Goal: Transaction & Acquisition: Purchase product/service

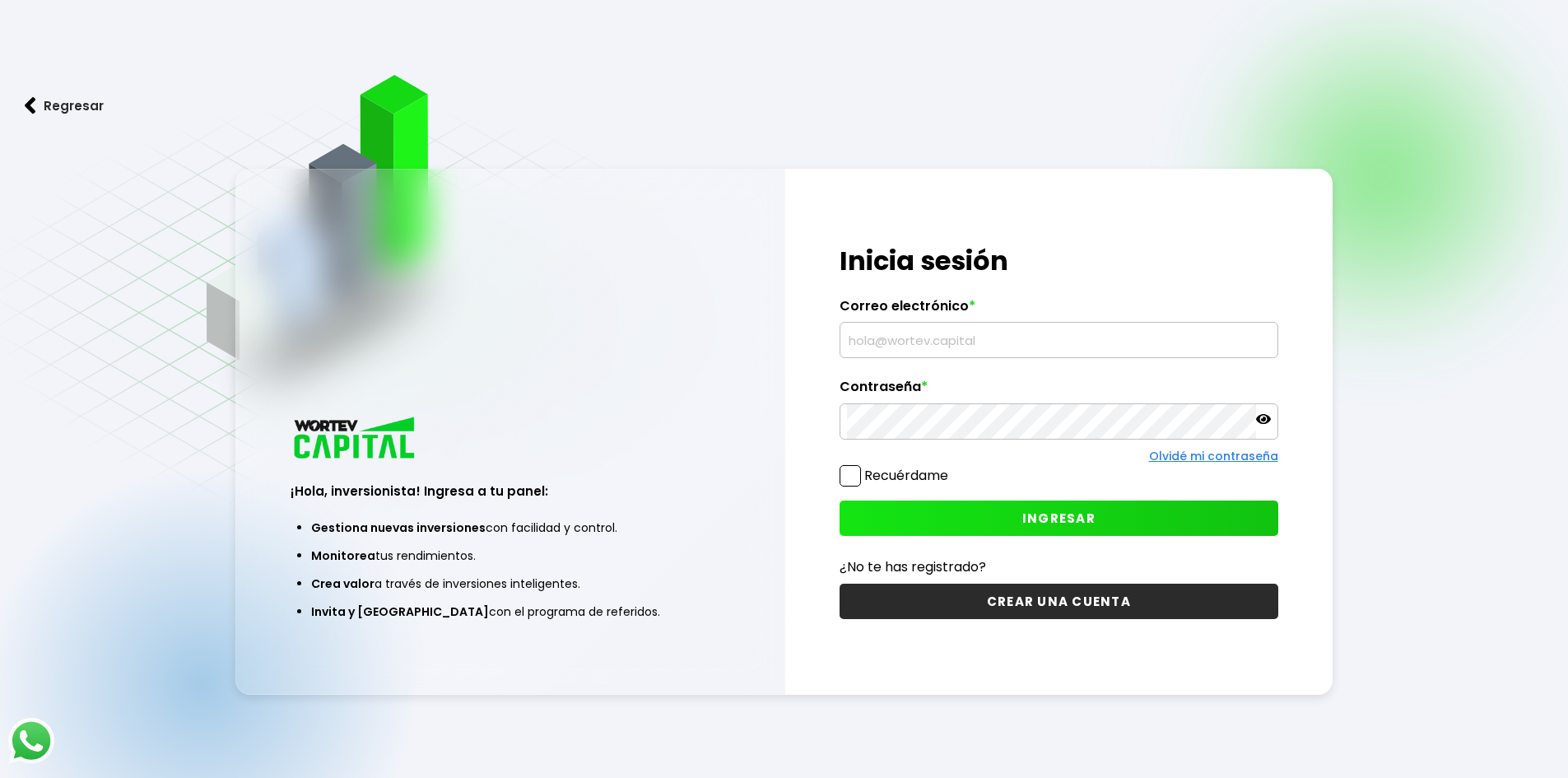
type input "[EMAIL_ADDRESS][DOMAIN_NAME]"
click at [845, 471] on span at bounding box center [850, 475] width 21 height 21
click at [951, 467] on input "Recuérdame" at bounding box center [951, 467] width 0 height 0
click at [927, 523] on button "INGRESAR" at bounding box center [1059, 518] width 439 height 35
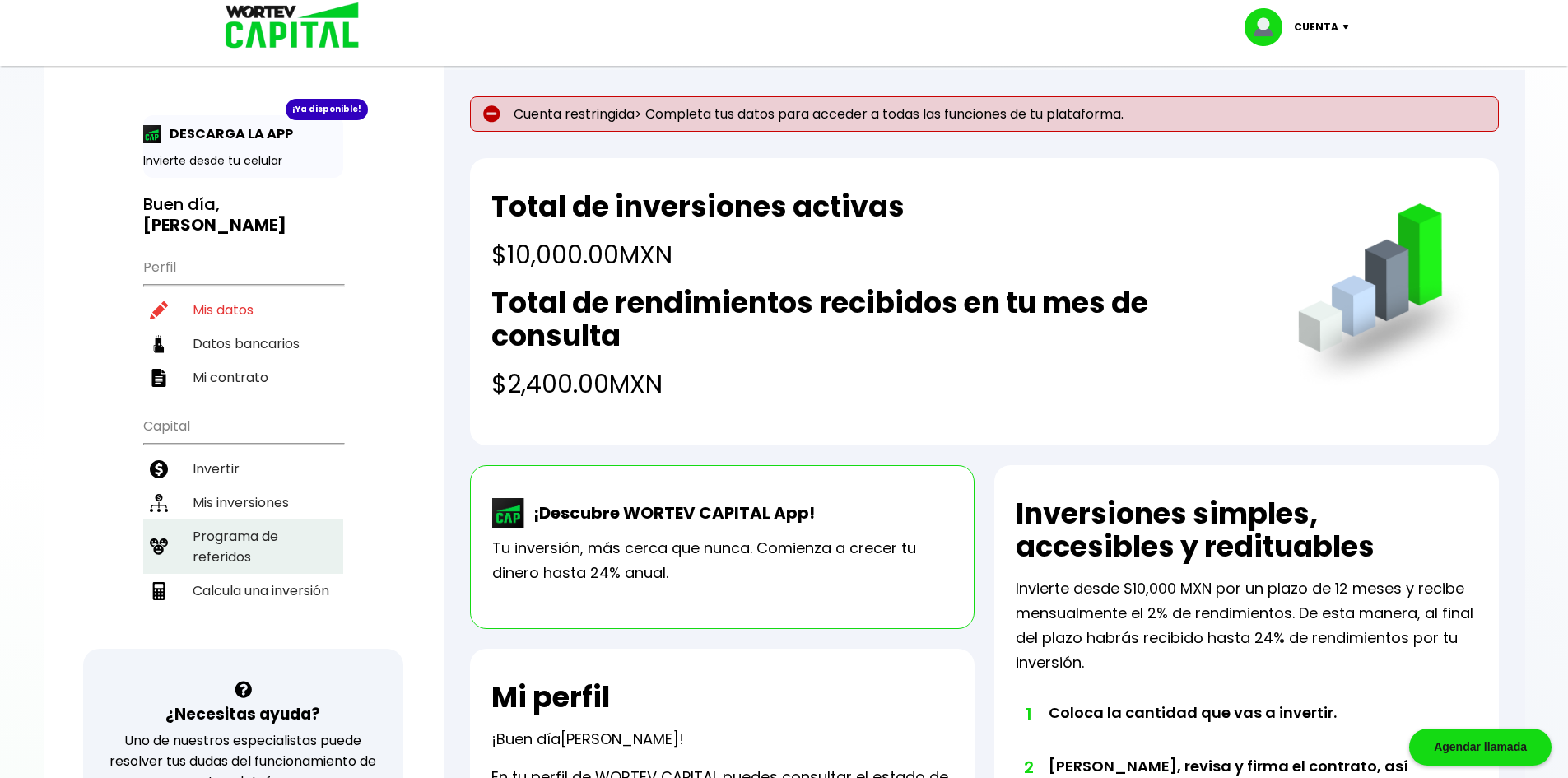
click at [242, 530] on li "Programa de referidos" at bounding box center [243, 547] width 200 height 55
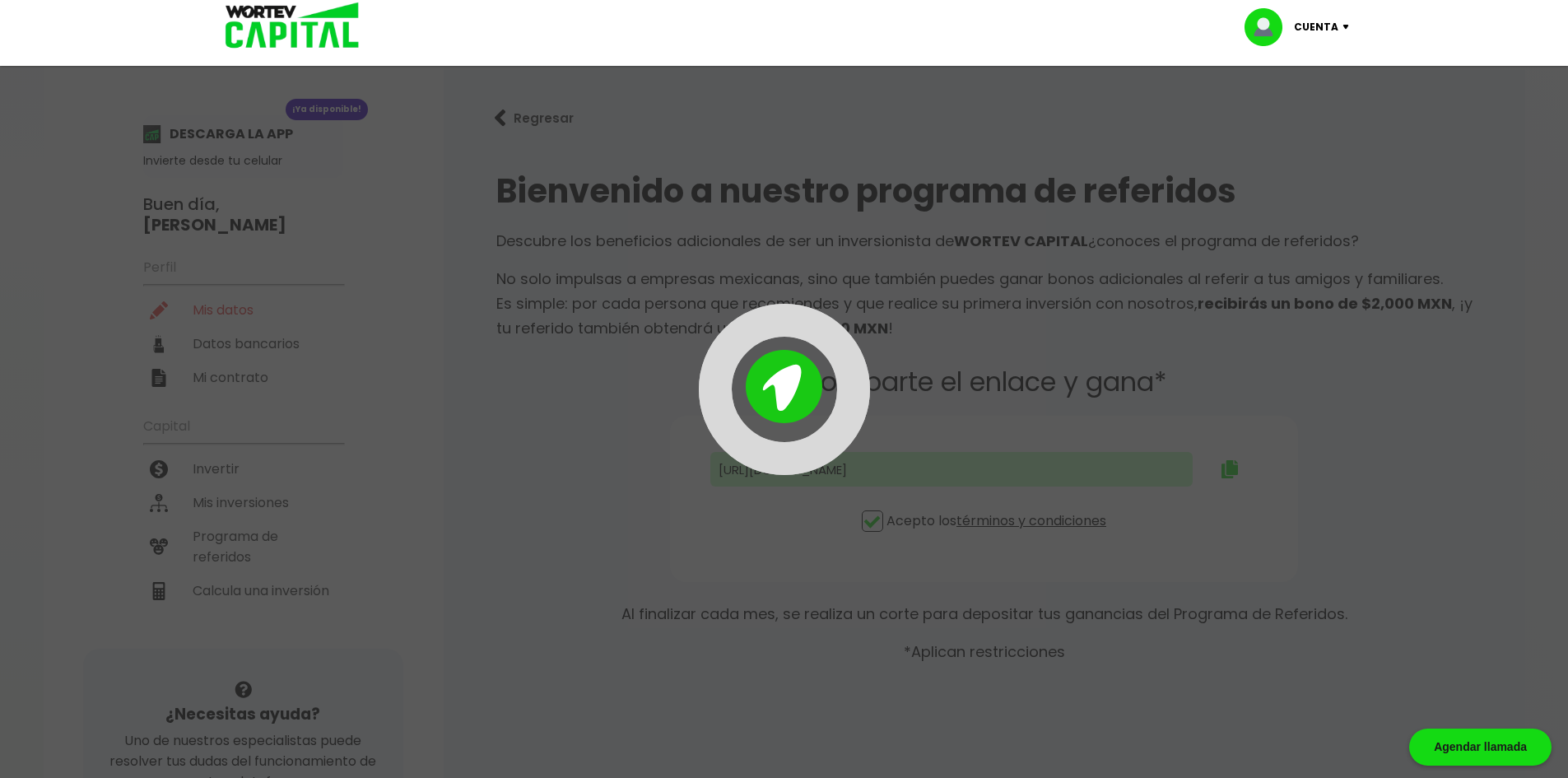
type input "https://panel-mx.wortev.capital/register?ref=patil.nitesh90"
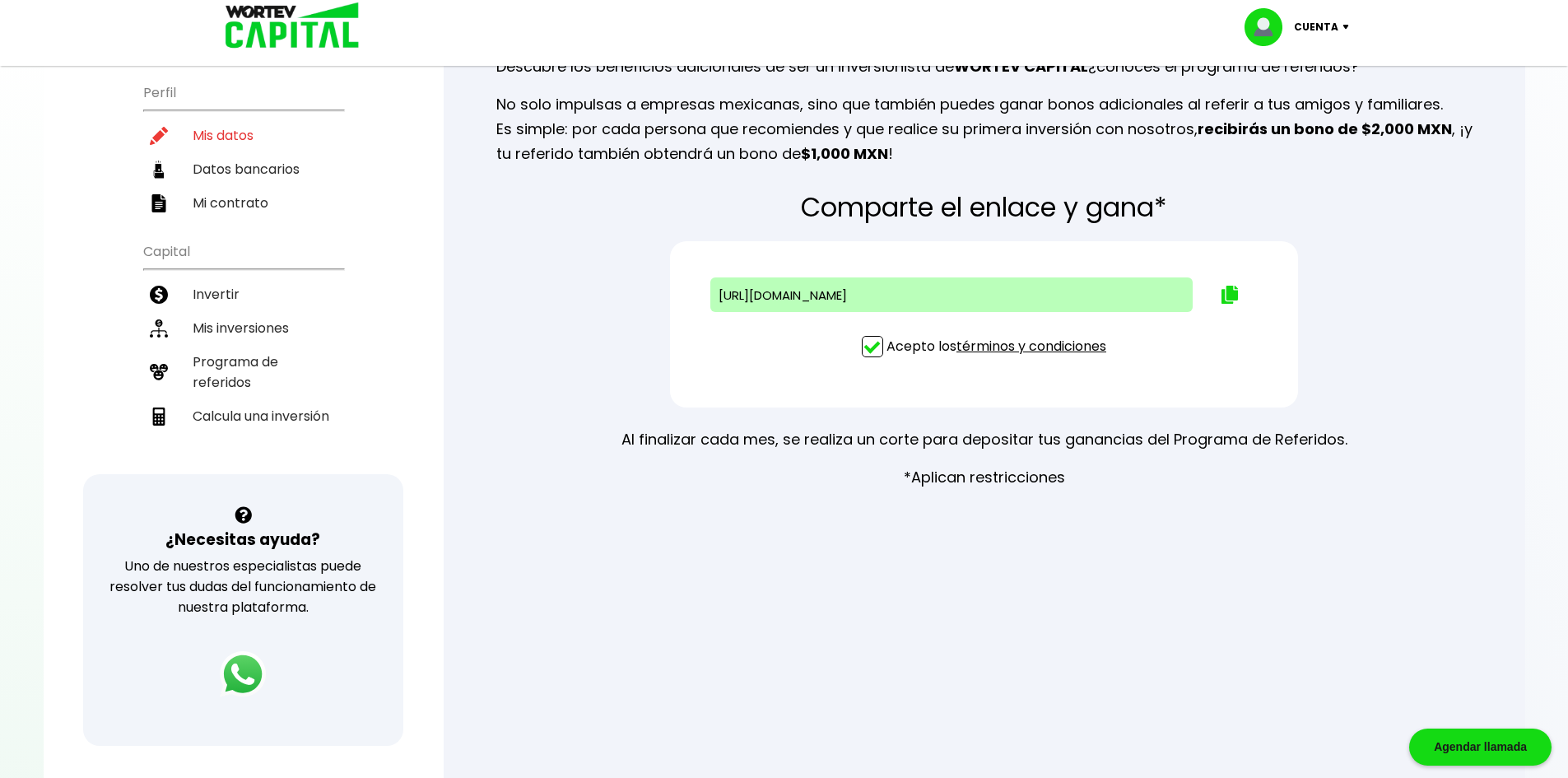
scroll to position [92, 0]
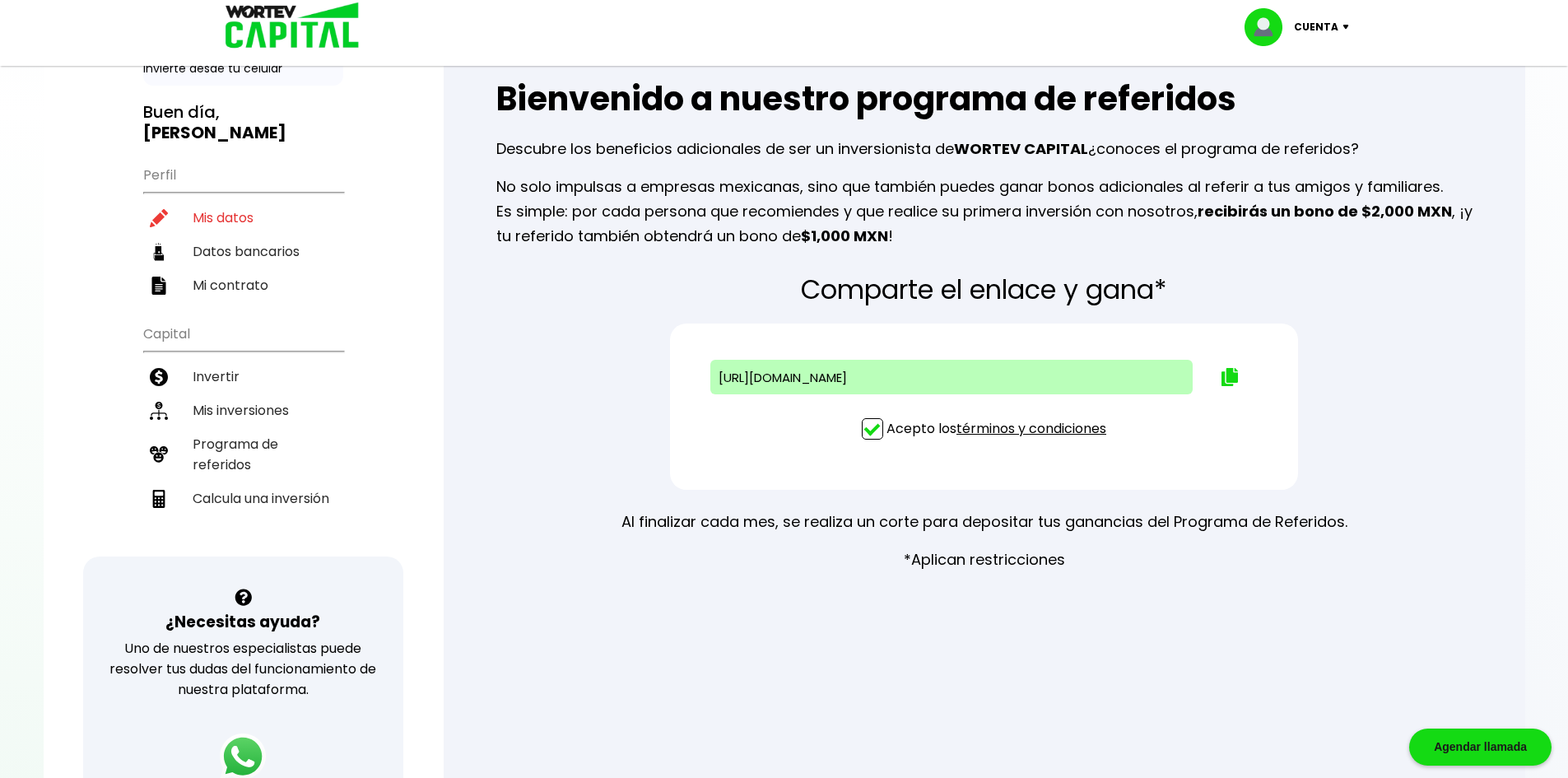
drag, startPoint x: 1357, startPoint y: 255, endPoint x: 1306, endPoint y: 213, distance: 66.1
click at [1306, 213] on b "recibirás un bono de $2,000 MXN" at bounding box center [1325, 211] width 255 height 20
click at [253, 451] on li "Programa de referidos" at bounding box center [243, 454] width 200 height 55
click at [1035, 430] on link "términos y condiciones" at bounding box center [1031, 429] width 149 height 19
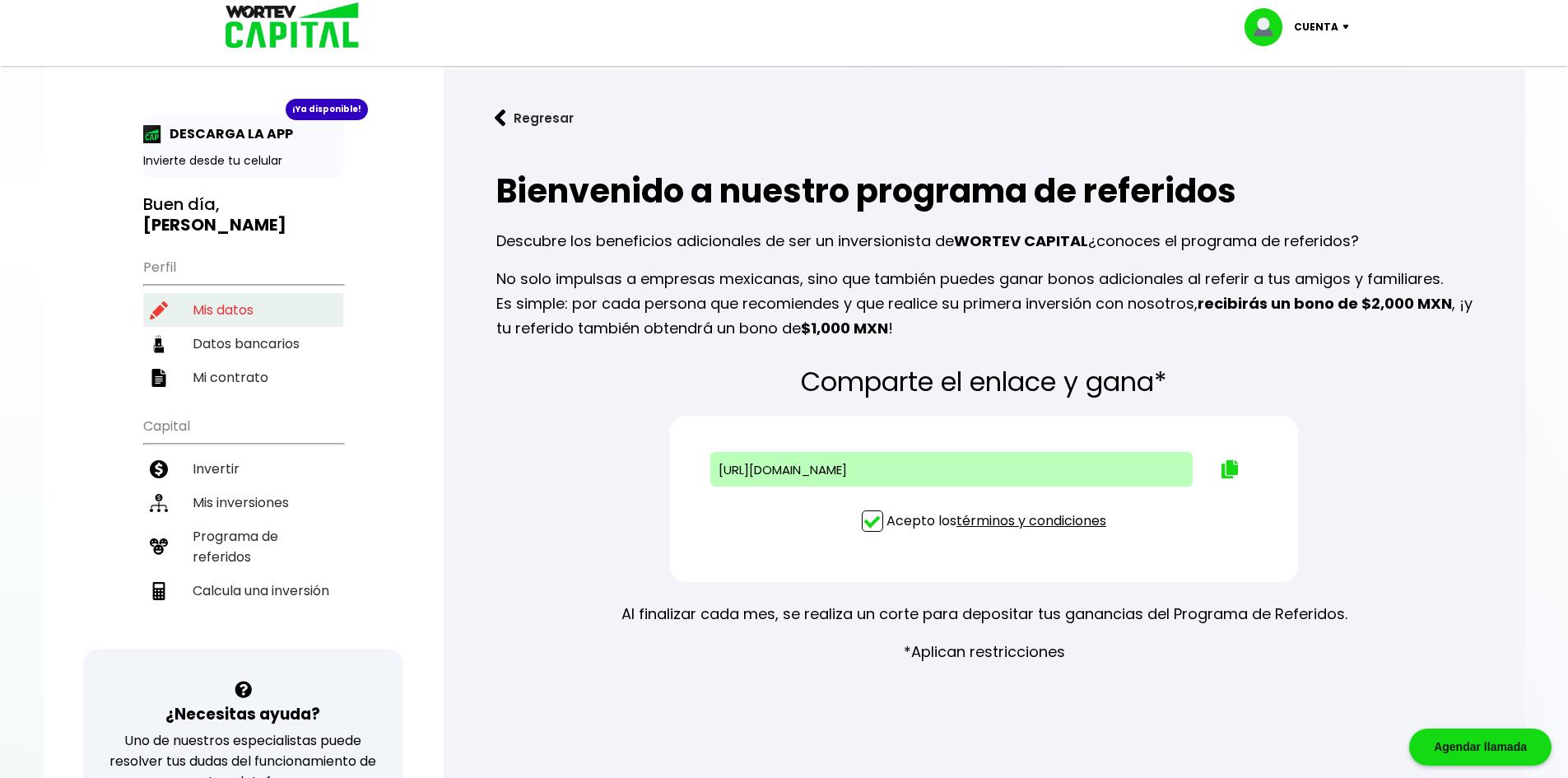
click at [215, 293] on li "Mis datos" at bounding box center [243, 310] width 200 height 34
select select "Hombre"
select select "Bachillerato"
select select "JA"
select select "BBVA Bancomer"
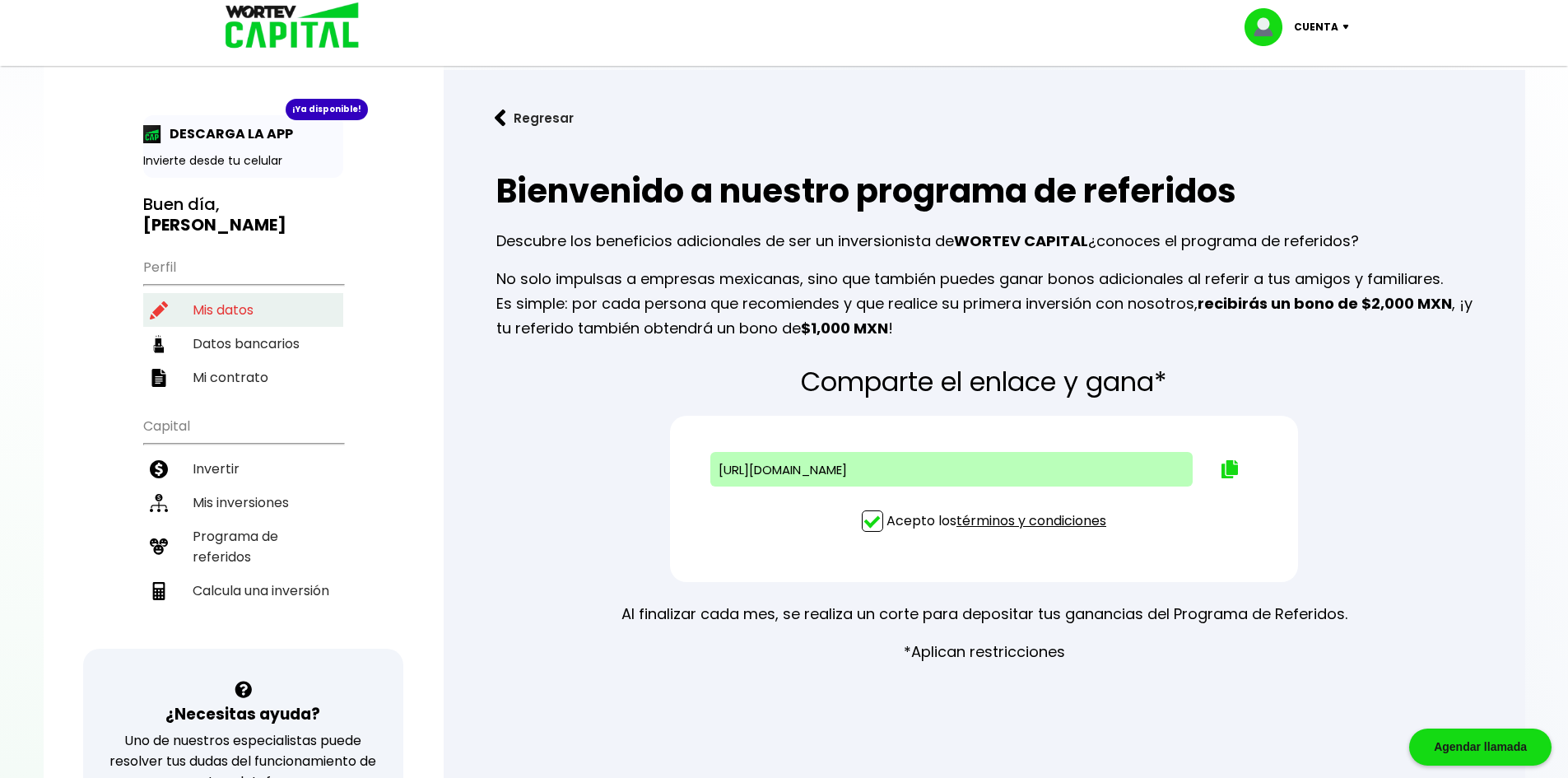
select select "India"
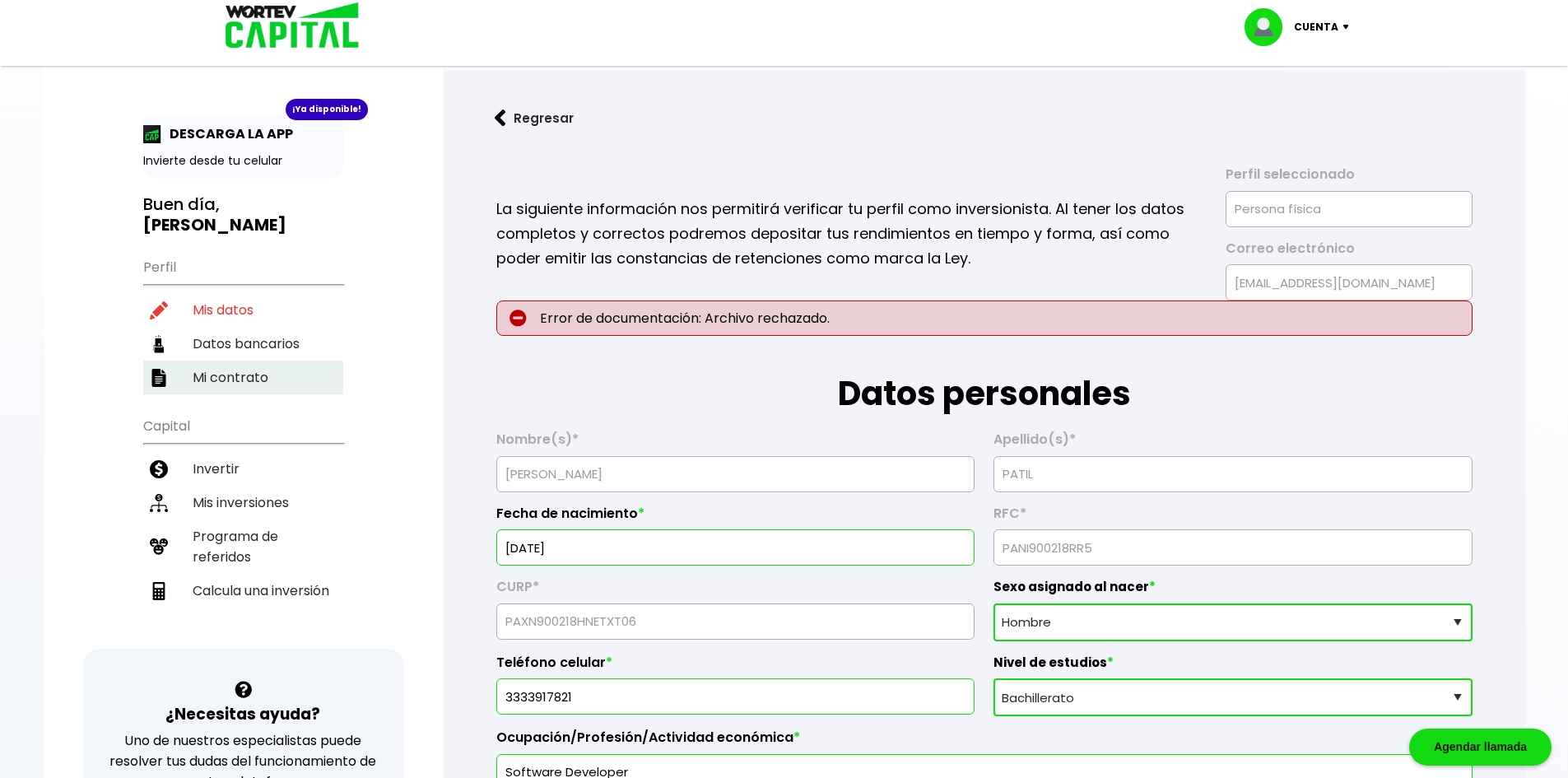
click at [263, 360] on li "Mi contrato" at bounding box center [243, 377] width 200 height 34
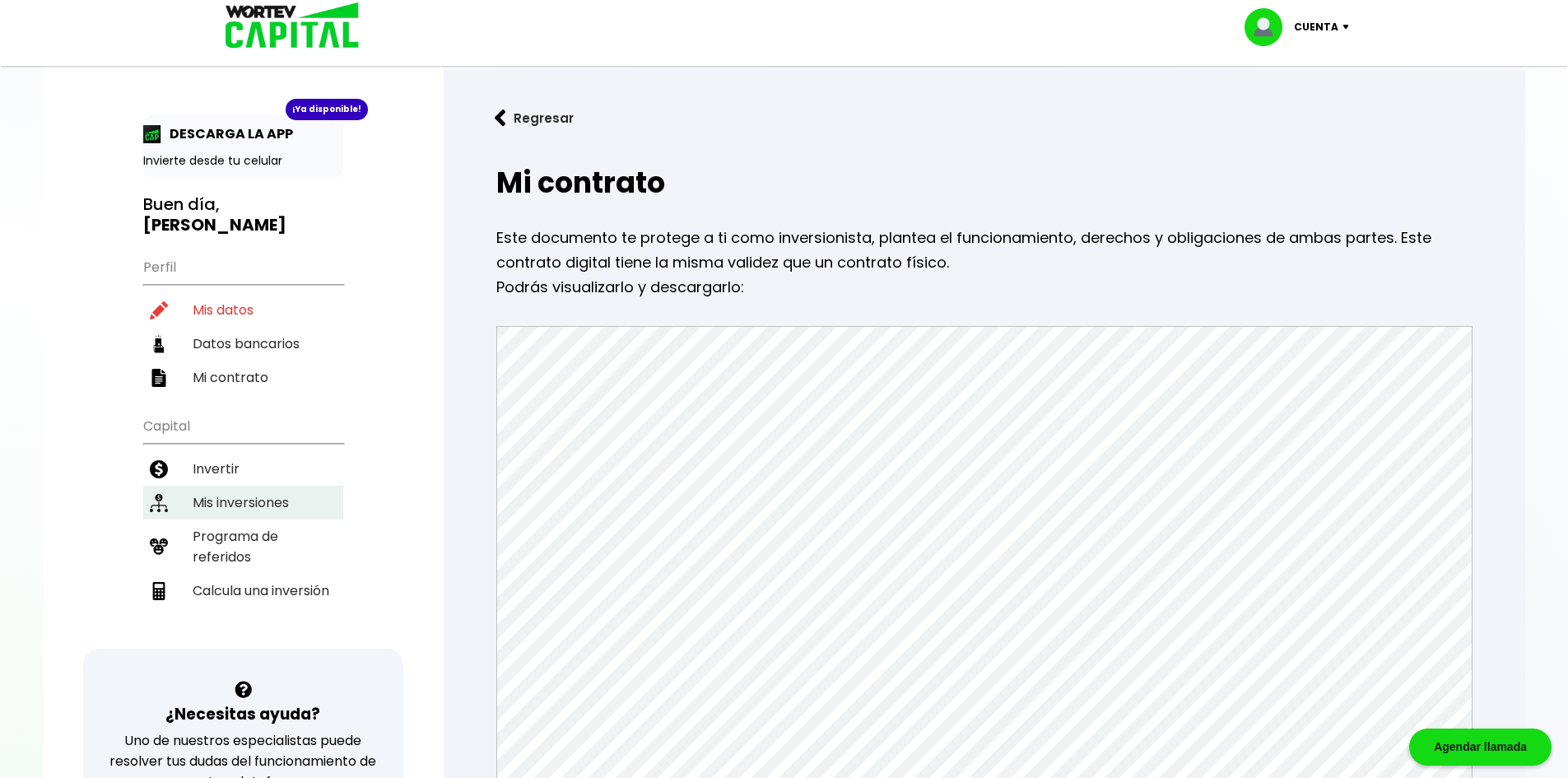
click at [243, 486] on li "Mis inversiones" at bounding box center [243, 503] width 200 height 34
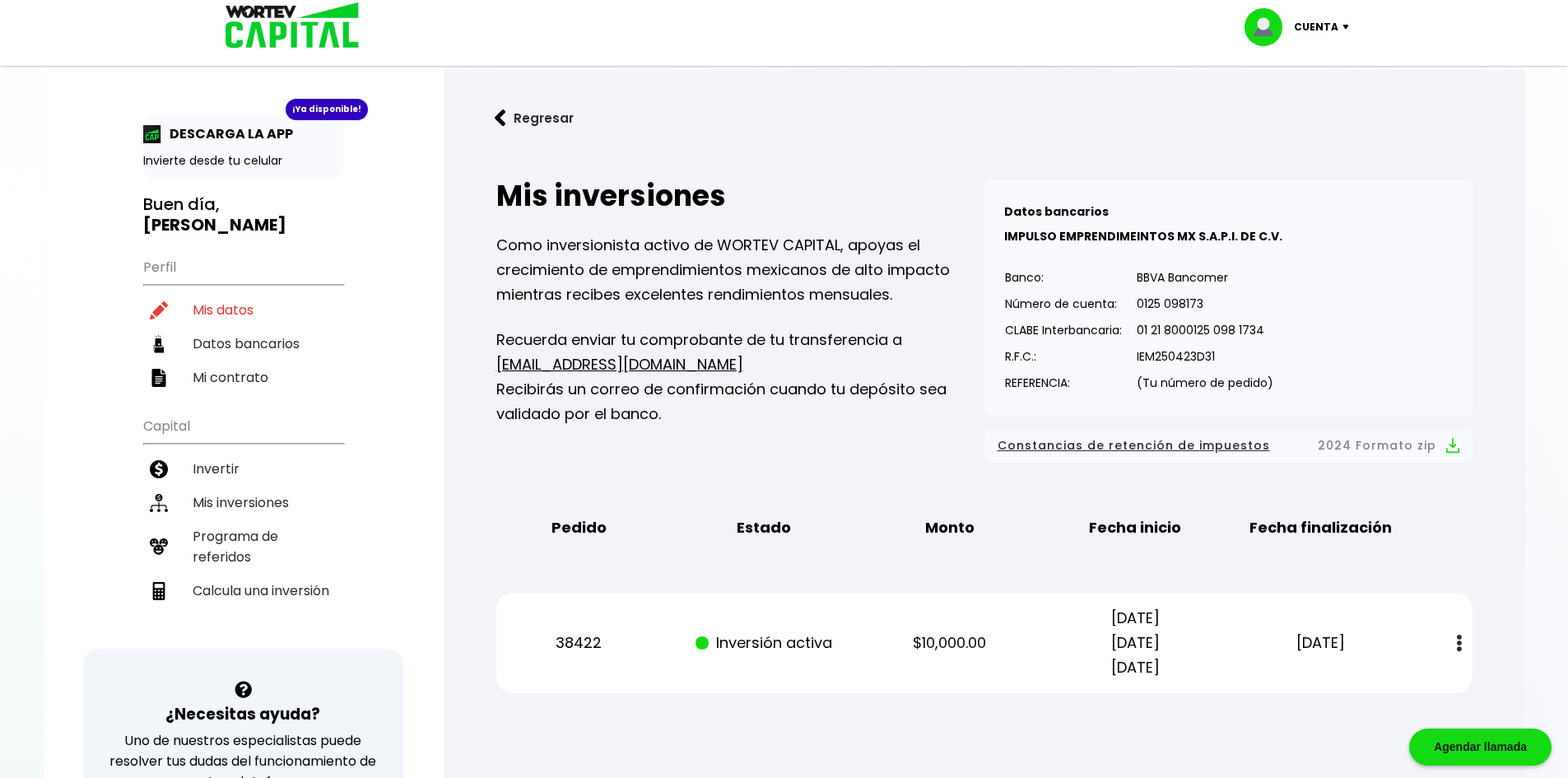
scroll to position [165, 0]
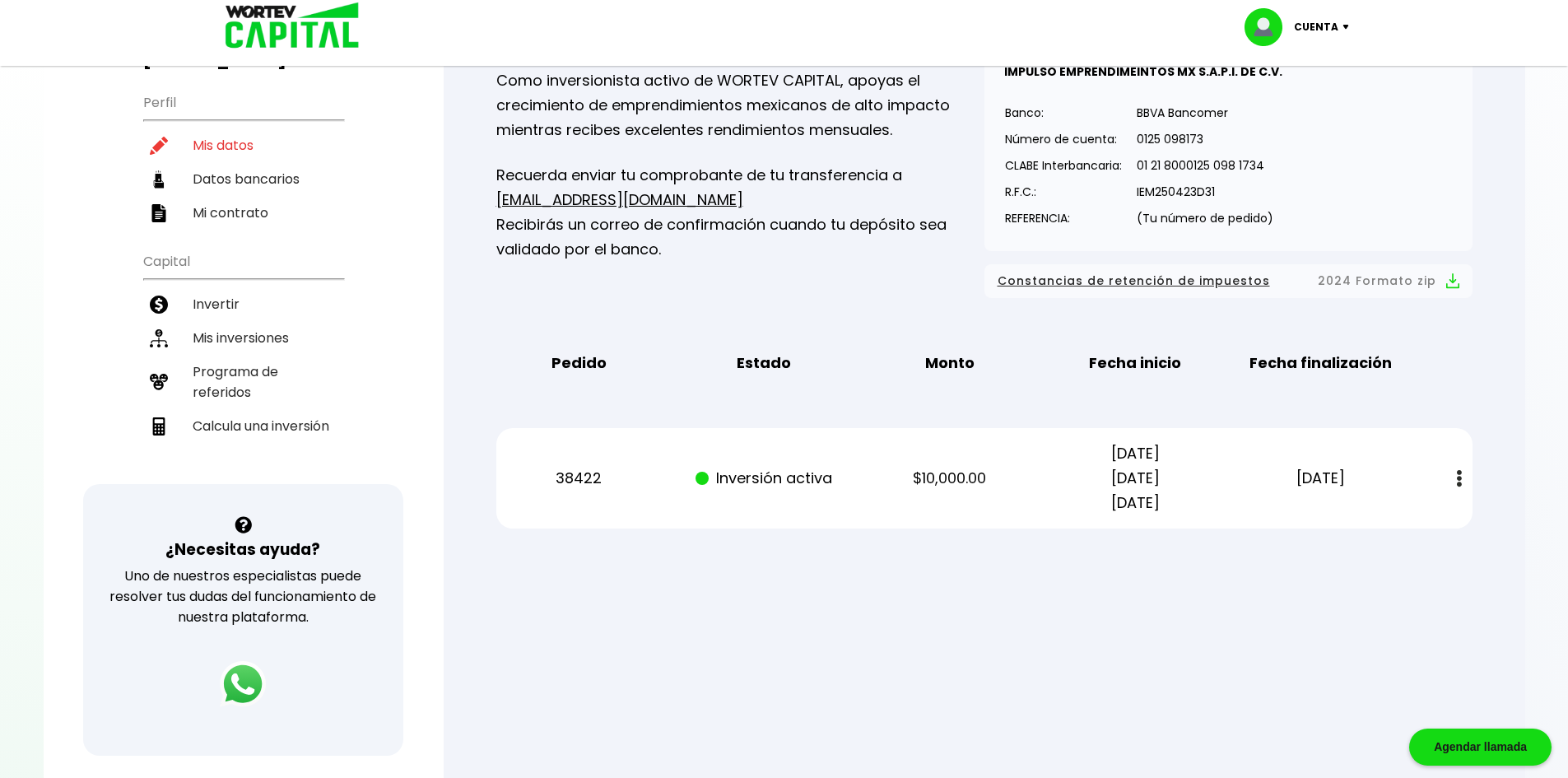
click at [1462, 478] on button at bounding box center [1459, 478] width 23 height 35
click at [1046, 595] on div at bounding box center [784, 389] width 1568 height 778
click at [1499, 315] on div "Regresar Mis inversiones Como inversionista activo de WORTEV CAPITAL, apoyas el…" at bounding box center [984, 243] width 1081 height 676
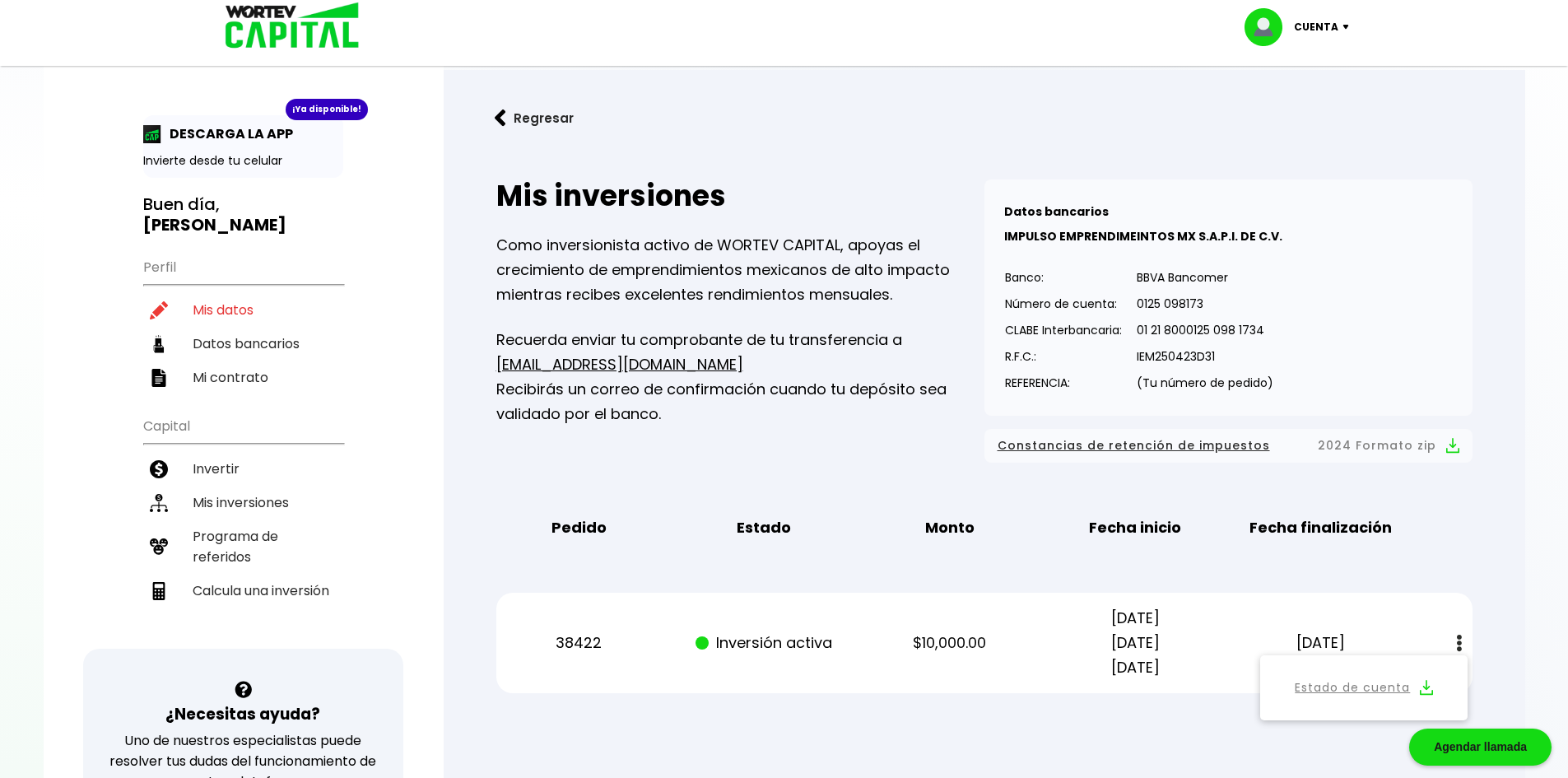
click at [728, 647] on p "Inversión activa" at bounding box center [764, 642] width 156 height 25
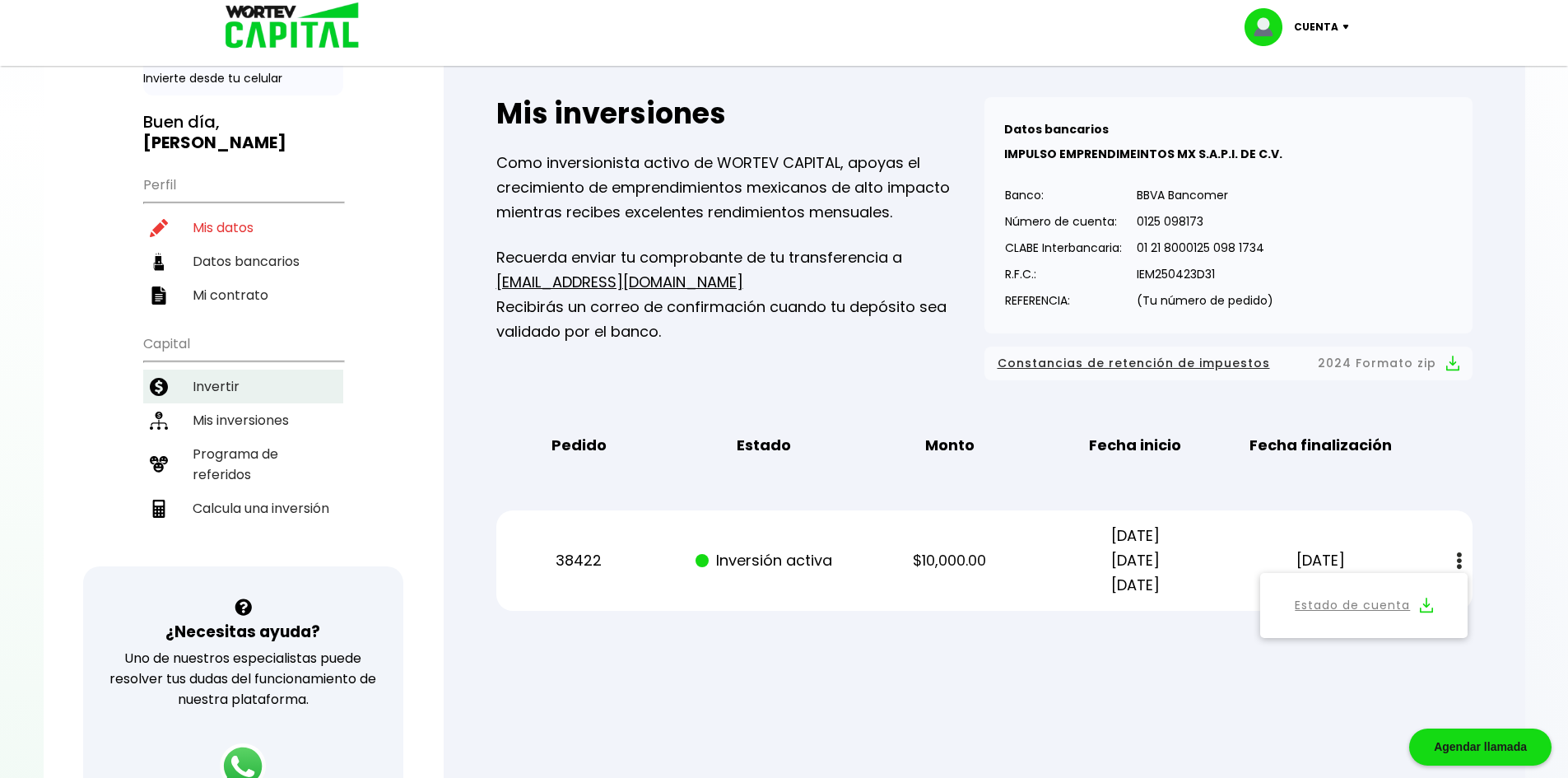
click at [213, 370] on li "Invertir" at bounding box center [243, 387] width 200 height 34
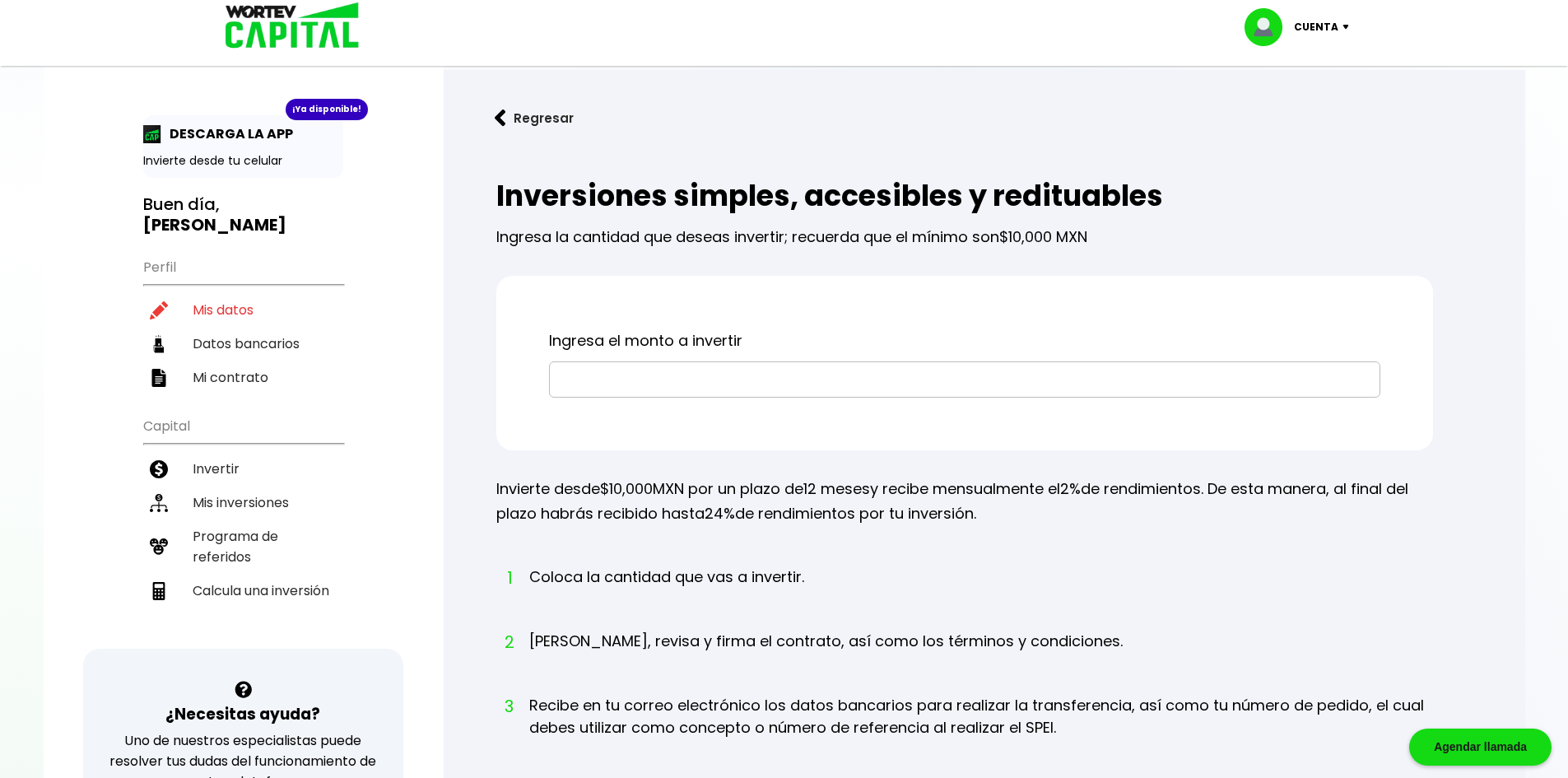
click at [847, 373] on input "text" at bounding box center [964, 379] width 816 height 34
click at [806, 312] on div "Ingresa el monto a invertir" at bounding box center [964, 363] width 937 height 174
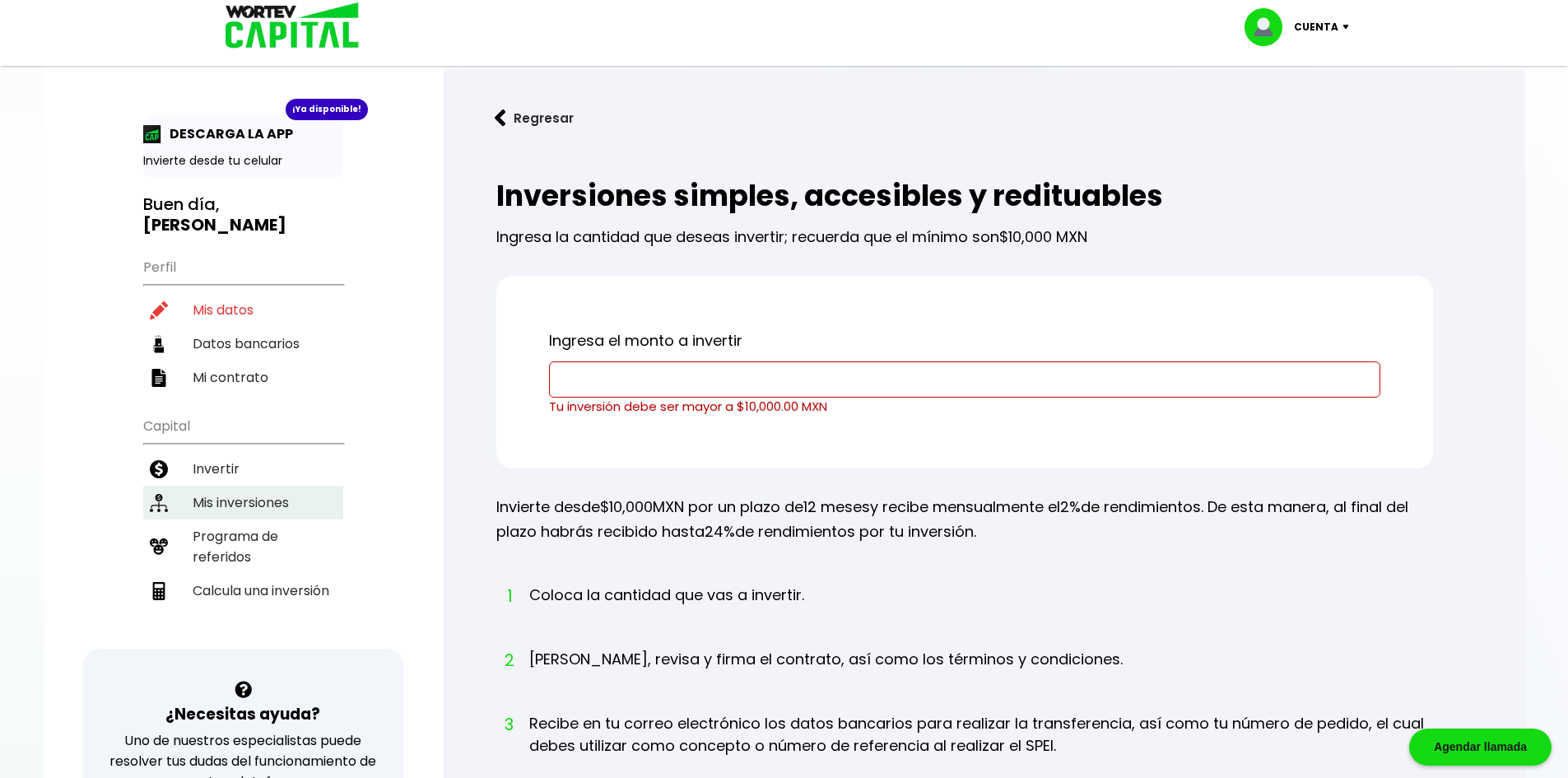
click at [221, 486] on li "Mis inversiones" at bounding box center [243, 503] width 200 height 34
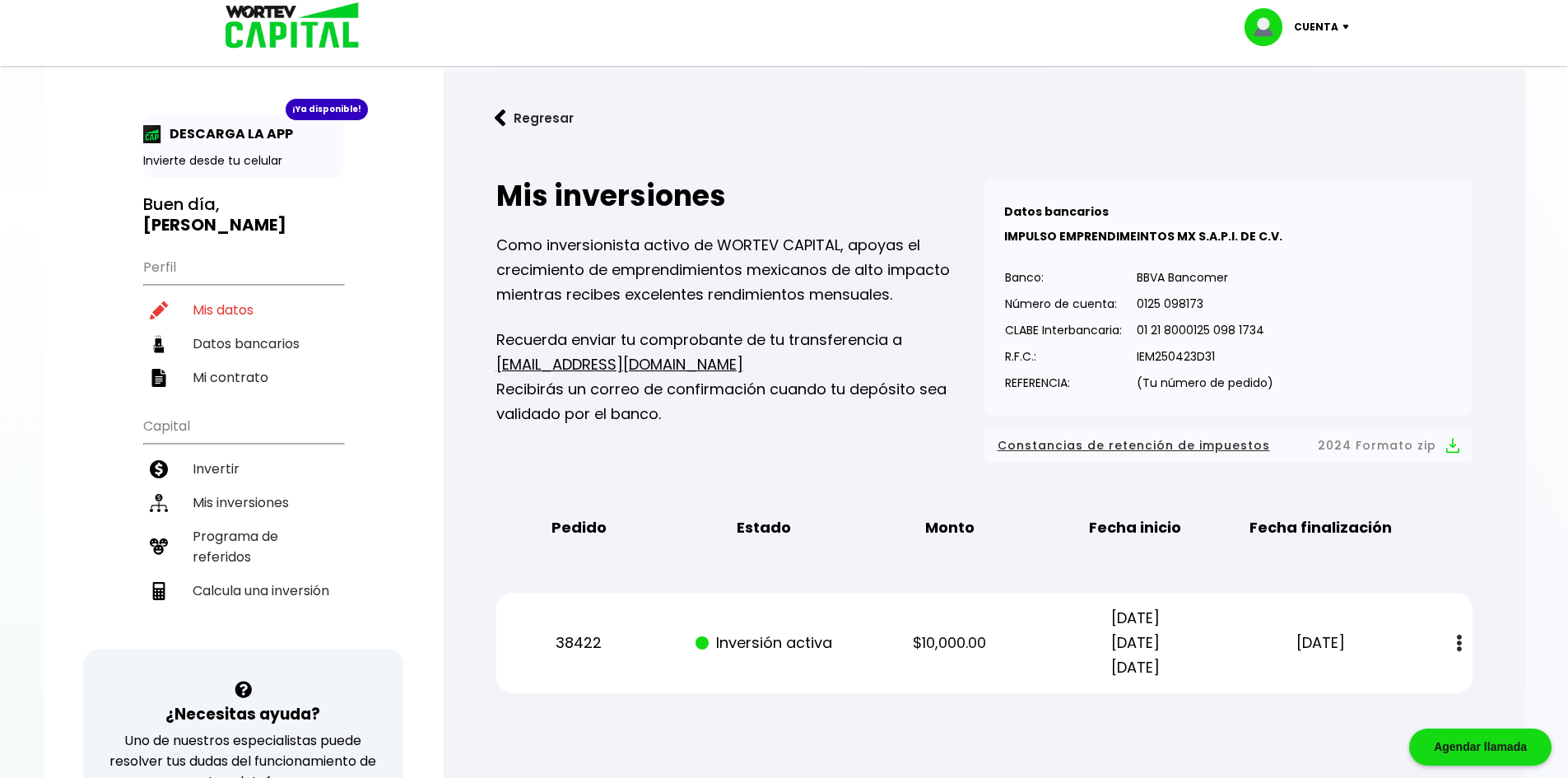
scroll to position [247, 0]
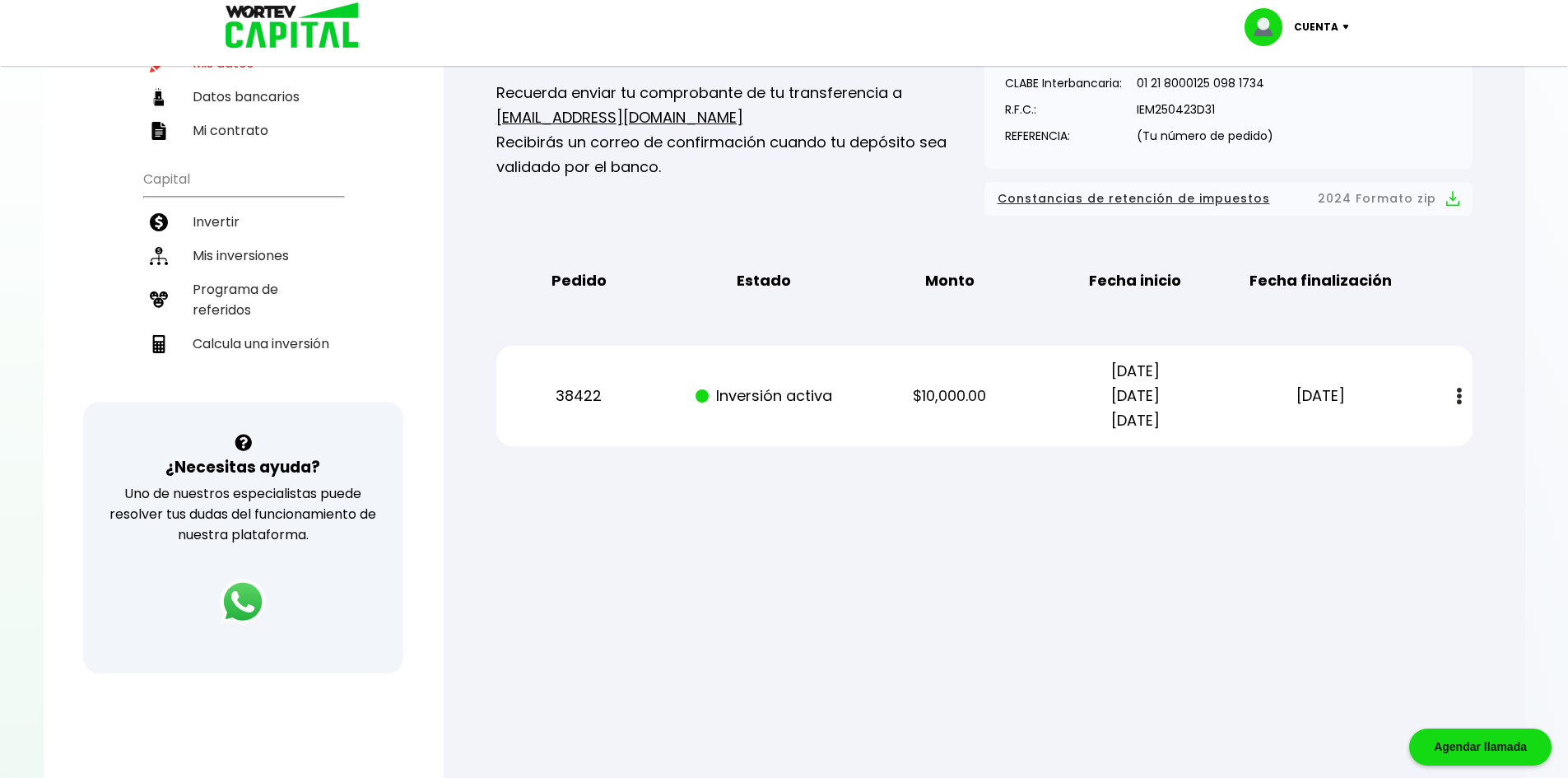
click at [1327, 26] on p "Cuenta" at bounding box center [1316, 26] width 44 height 25
click at [1267, 476] on div "Regresar Mis inversiones Como inversionista activo de WORTEV CAPITAL, apoyas el…" at bounding box center [984, 161] width 1081 height 676
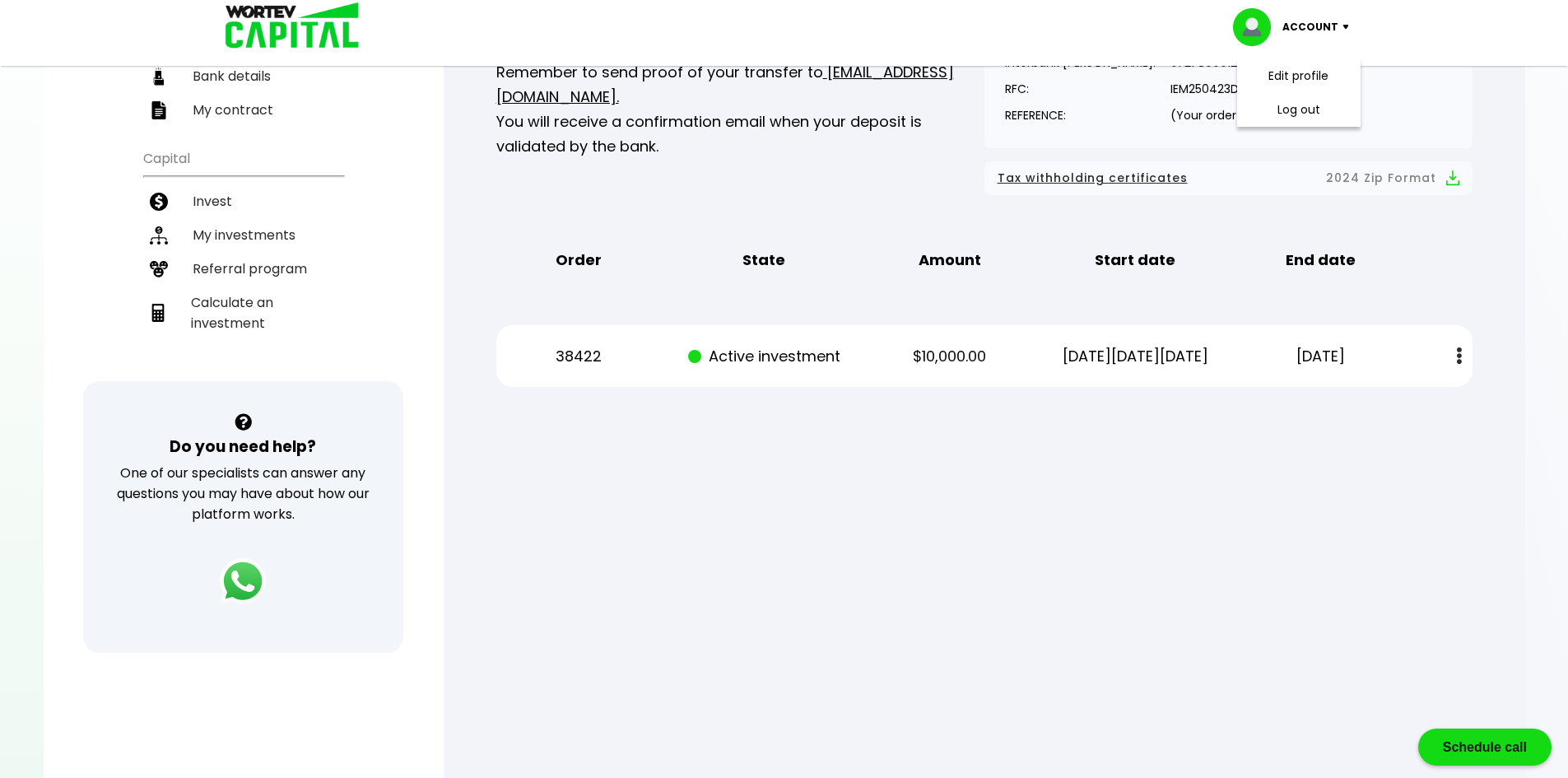
click at [1458, 354] on img at bounding box center [1460, 356] width 5 height 17
click at [1096, 457] on div at bounding box center [784, 389] width 1568 height 778
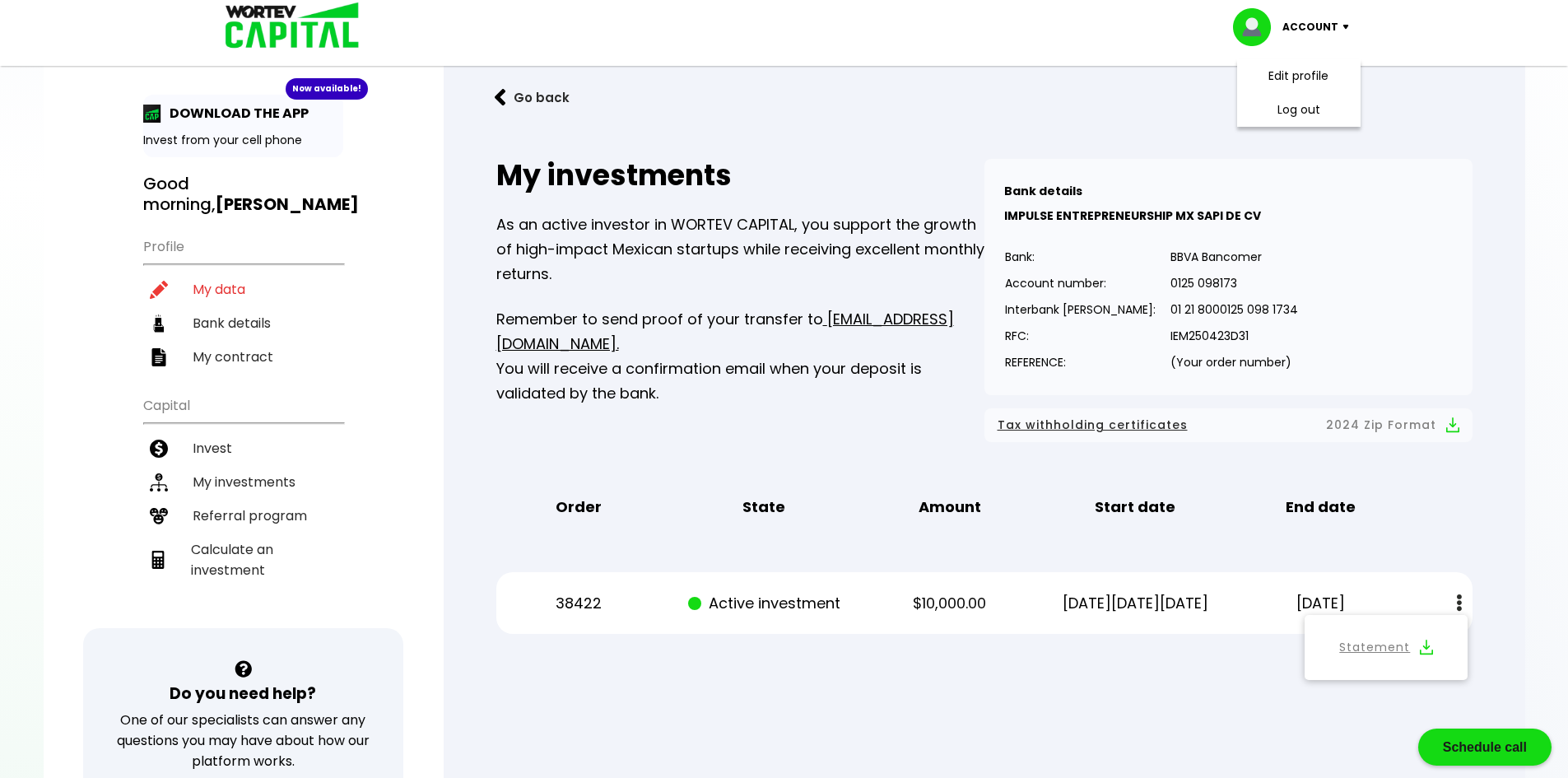
click at [880, 407] on div "My investments As an active investor in WORTEV CAPITAL, you support the growth …" at bounding box center [740, 301] width 488 height 284
click at [237, 364] on font "My contract" at bounding box center [233, 357] width 80 height 19
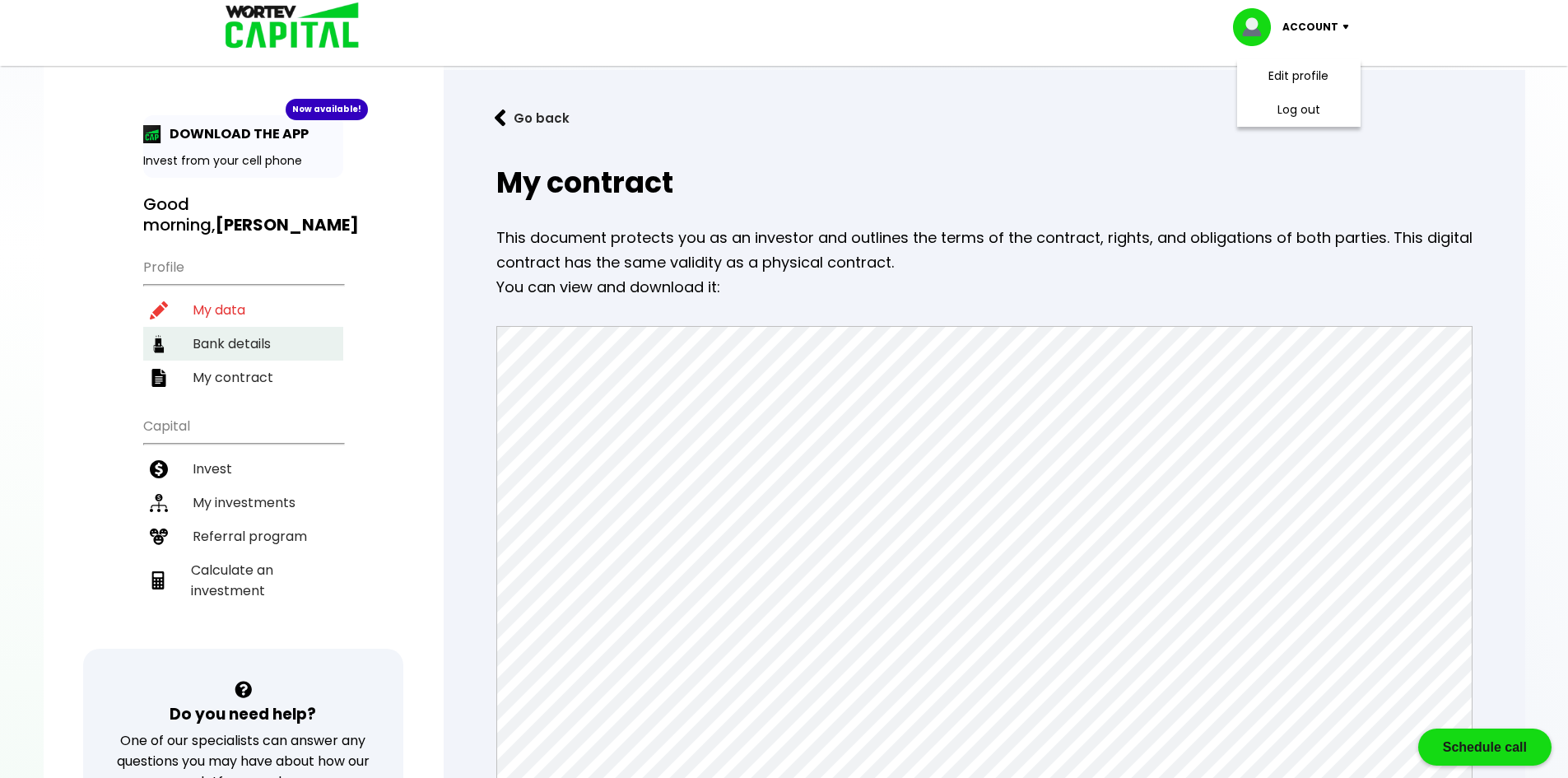
click at [235, 354] on li "Bank details" at bounding box center [243, 344] width 200 height 34
select select "BBVA Bancomer"
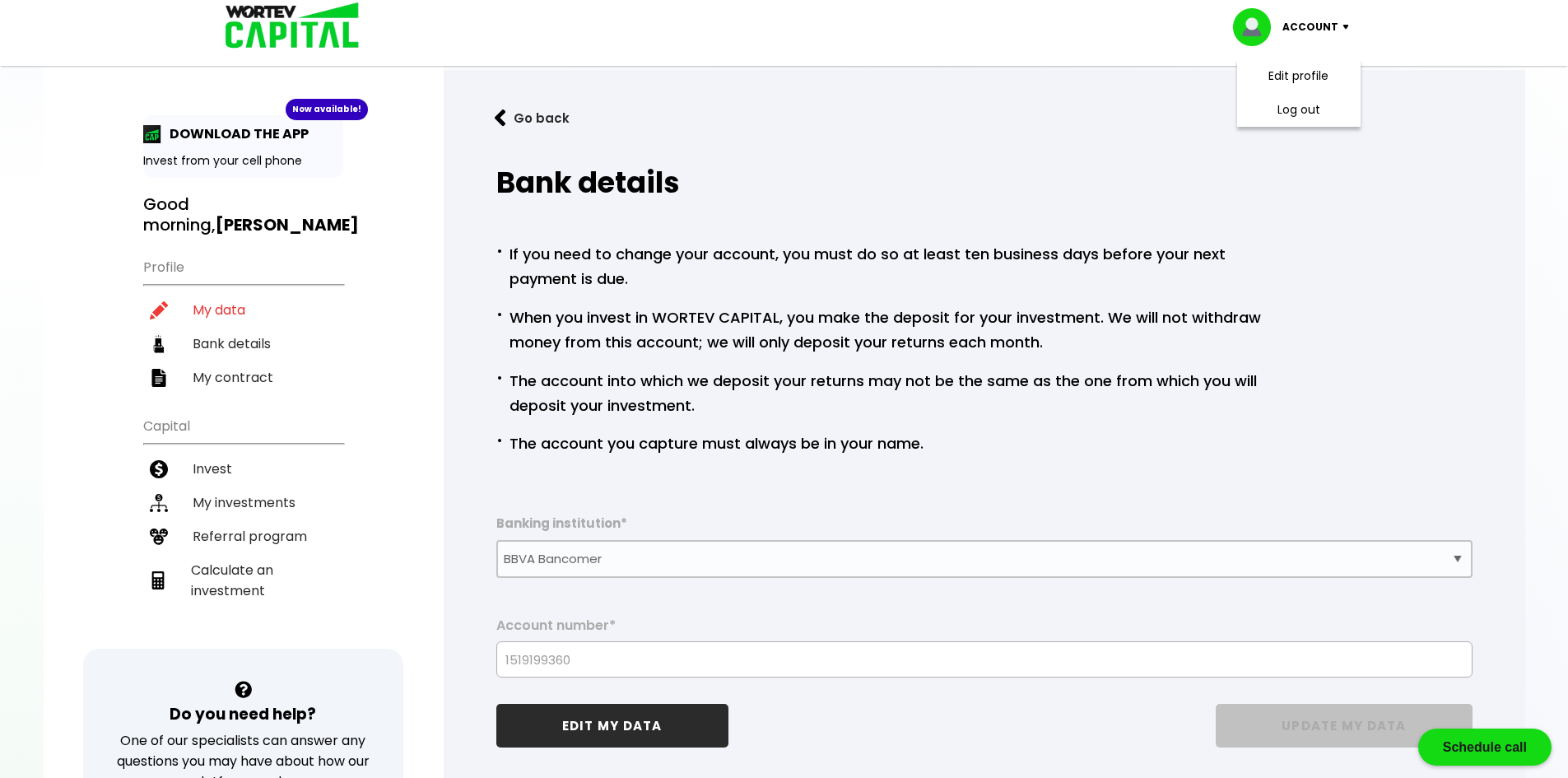
scroll to position [82, 0]
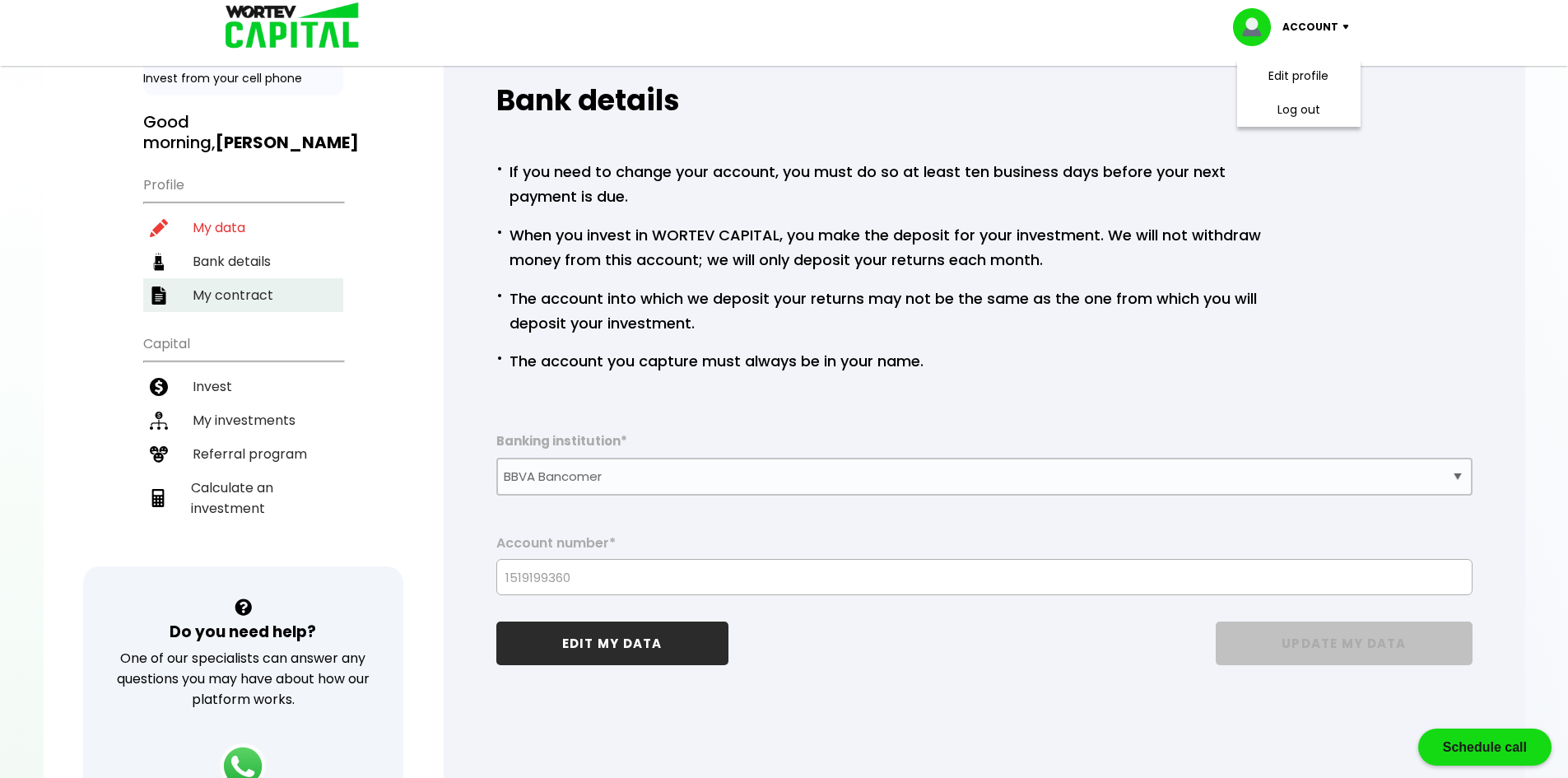
click at [213, 291] on font "My contract" at bounding box center [233, 295] width 80 height 19
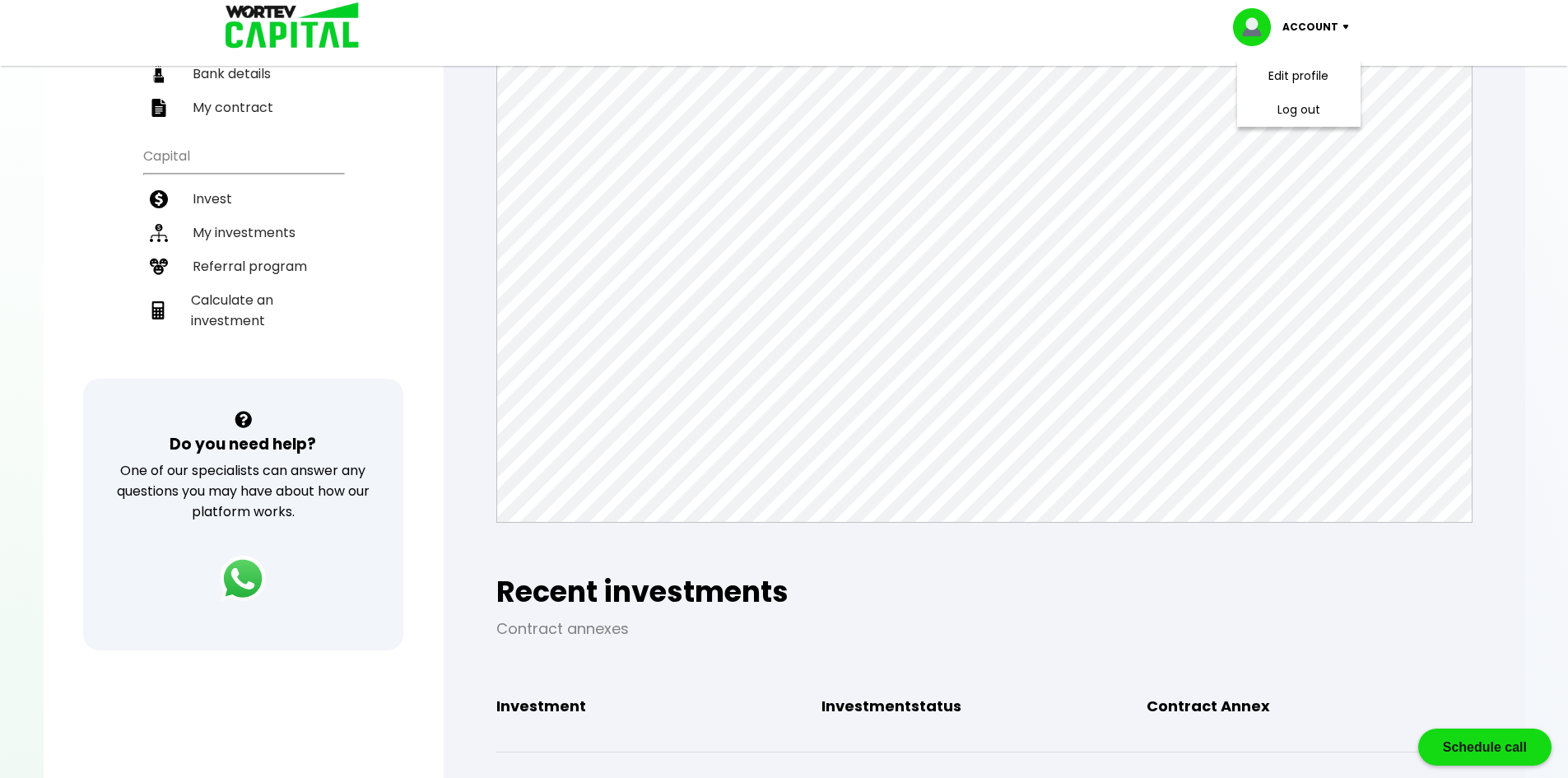
scroll to position [24, 0]
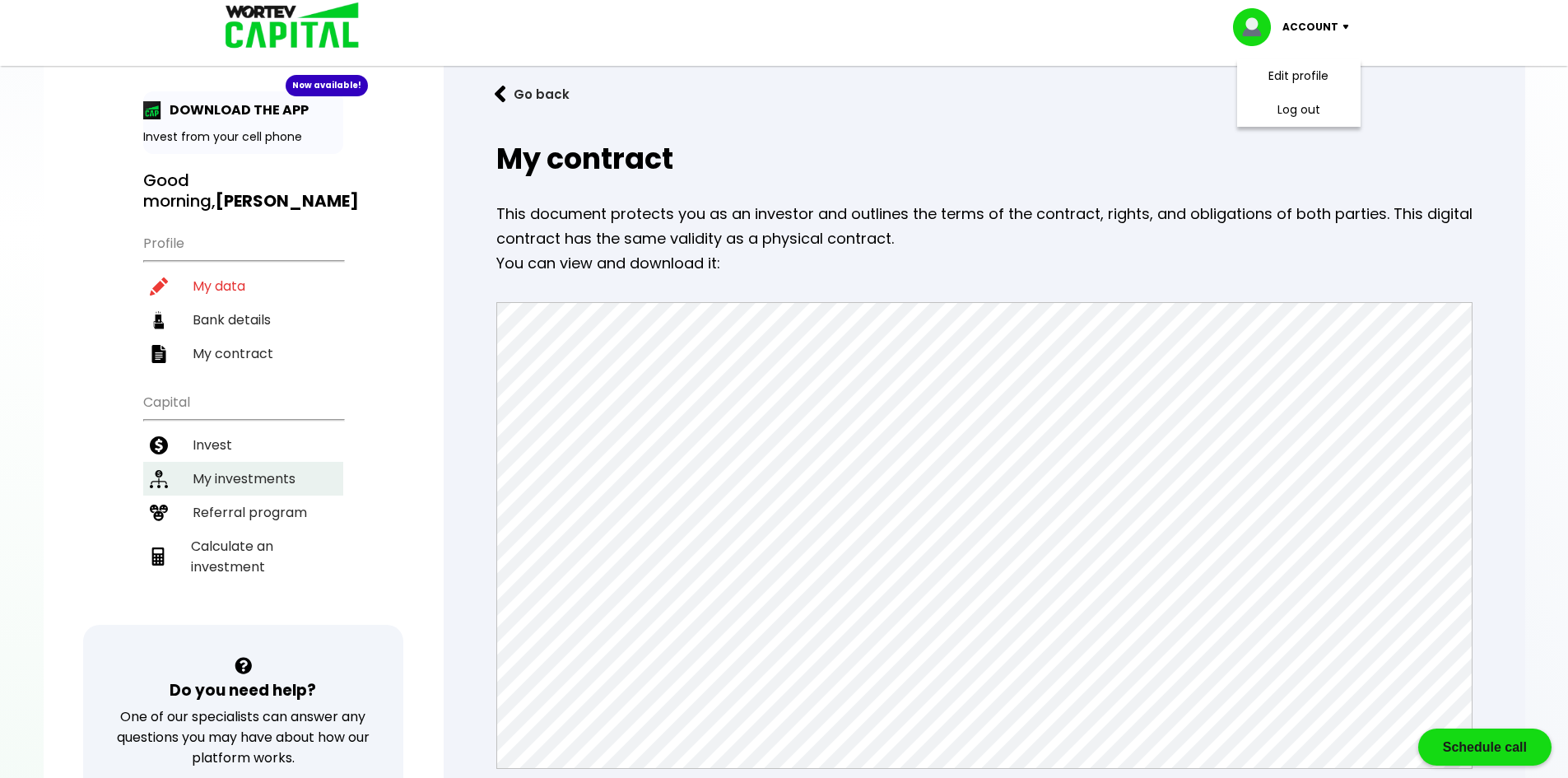
click at [240, 482] on font "My investments" at bounding box center [244, 478] width 102 height 19
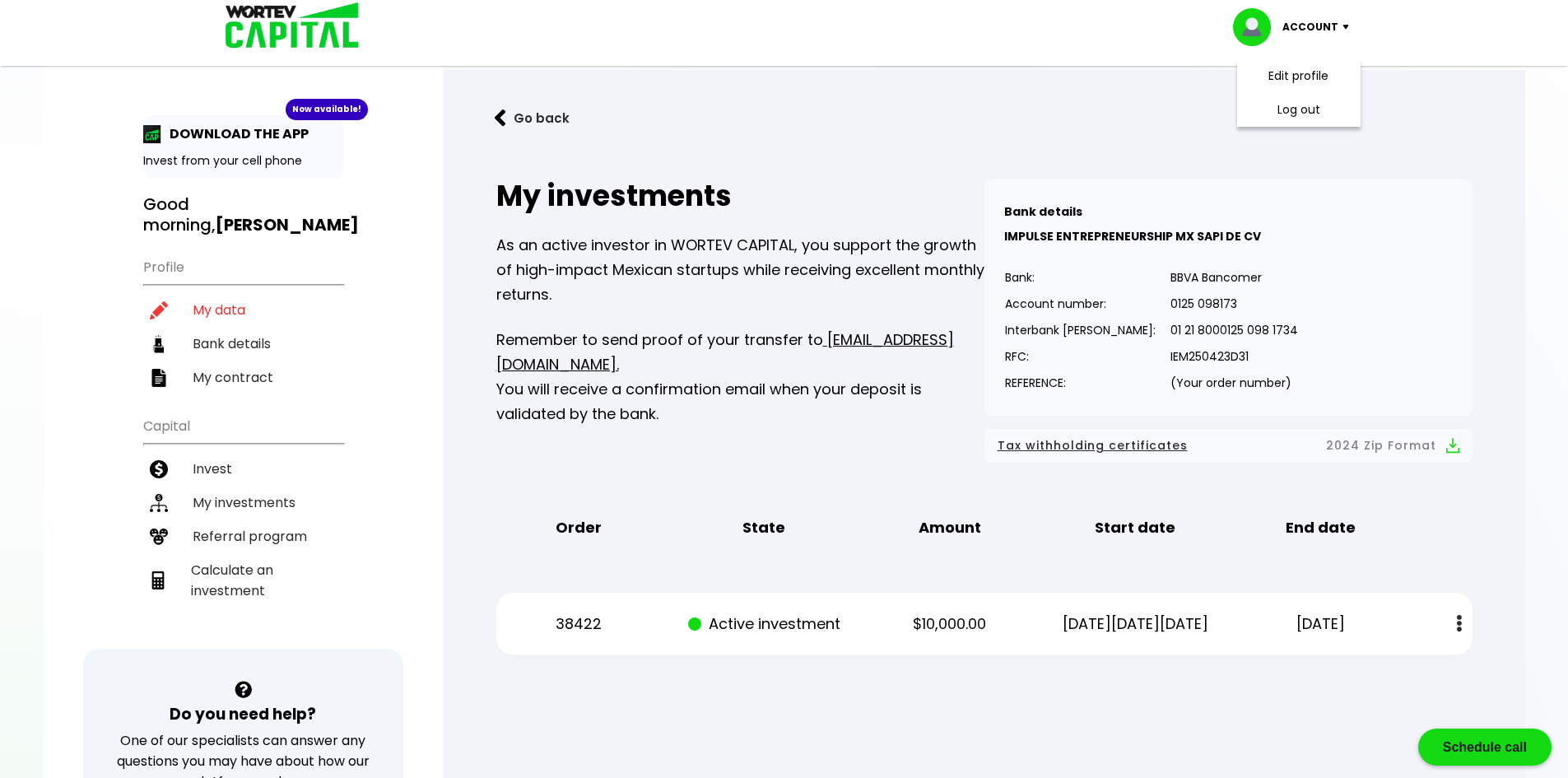
click at [1512, 170] on div "Go back My investments As an active investor in WORTEV CAPITAL, you support the…" at bounding box center [984, 389] width 1081 height 637
click at [1340, 34] on div "Account" at bounding box center [1296, 27] width 127 height 38
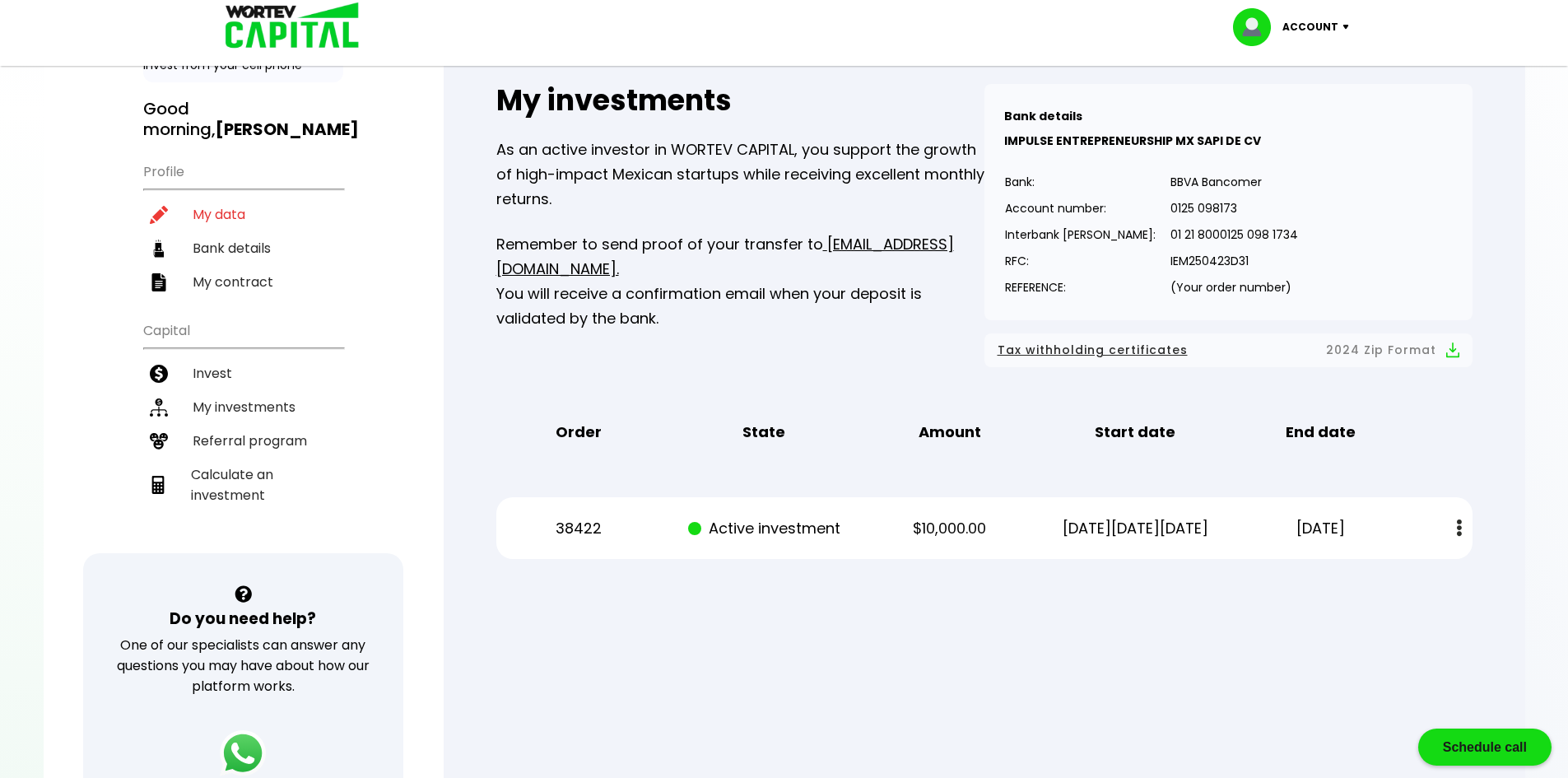
scroll to position [123, 0]
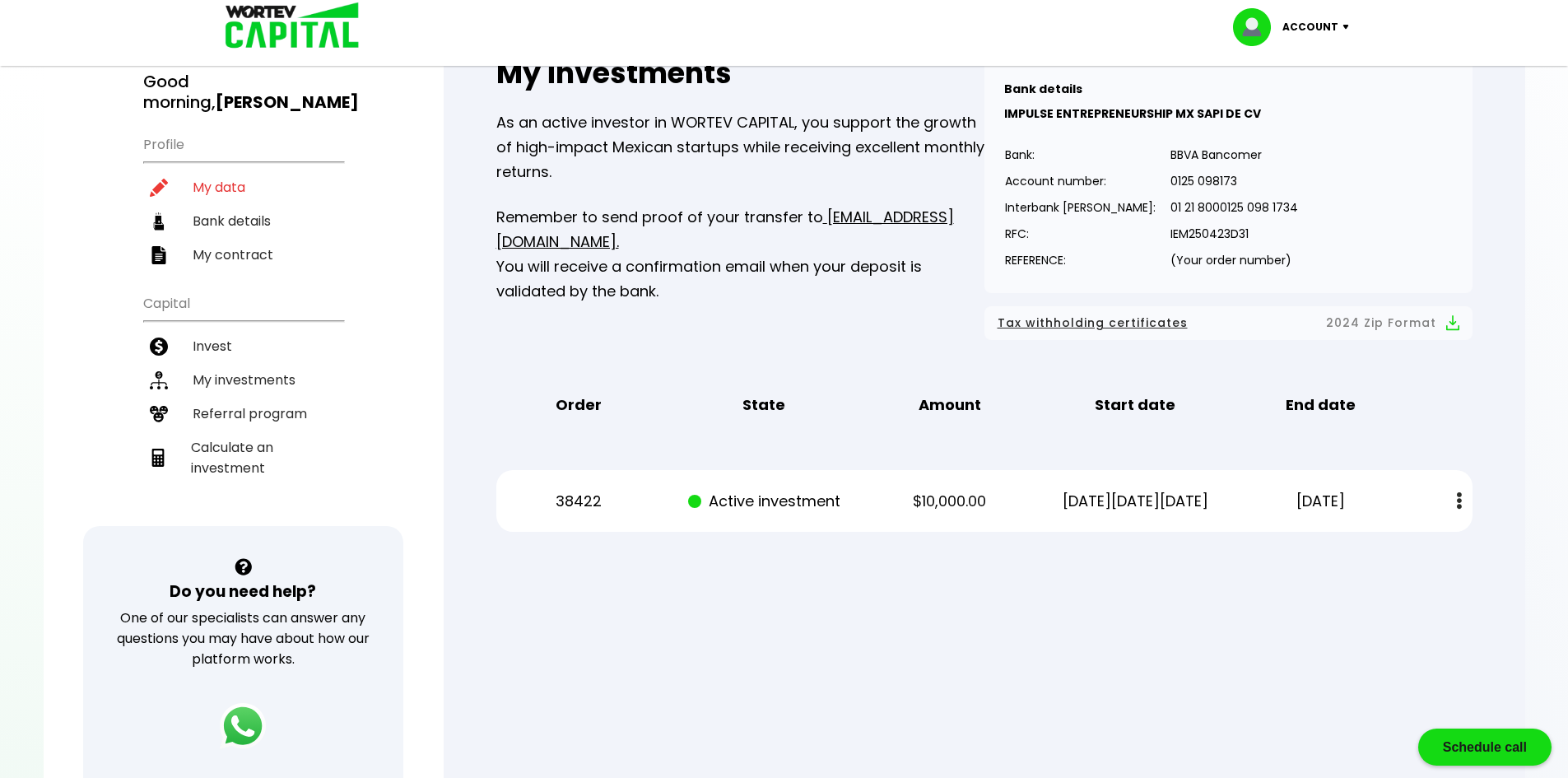
click at [1459, 501] on img at bounding box center [1460, 500] width 5 height 17
click at [1536, 411] on div at bounding box center [784, 389] width 1568 height 778
click at [1547, 342] on div at bounding box center [784, 389] width 1568 height 778
click at [1465, 500] on button at bounding box center [1459, 500] width 23 height 35
click at [1539, 394] on div at bounding box center [784, 389] width 1568 height 778
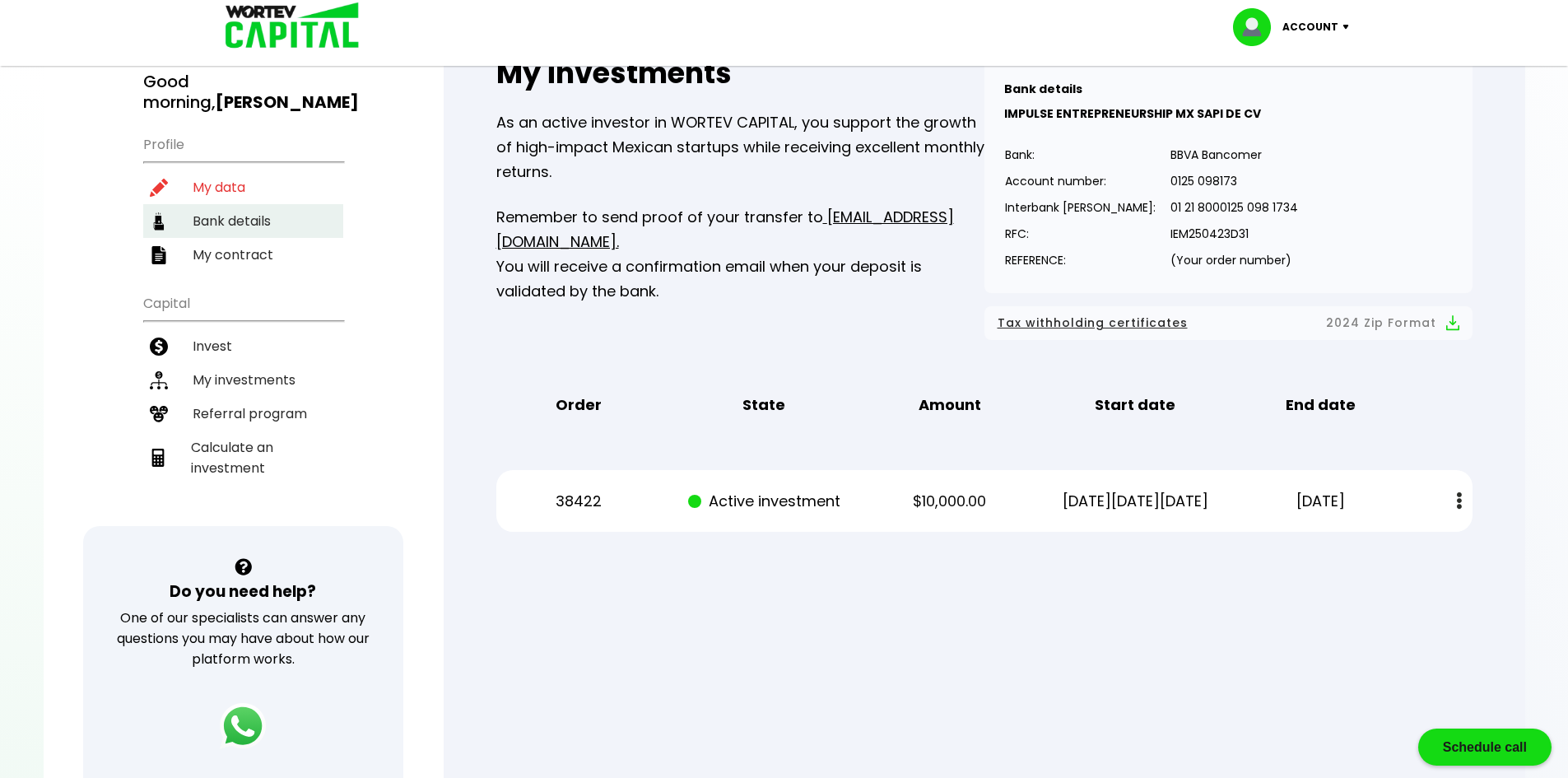
click at [211, 213] on font "Bank details" at bounding box center [232, 221] width 79 height 19
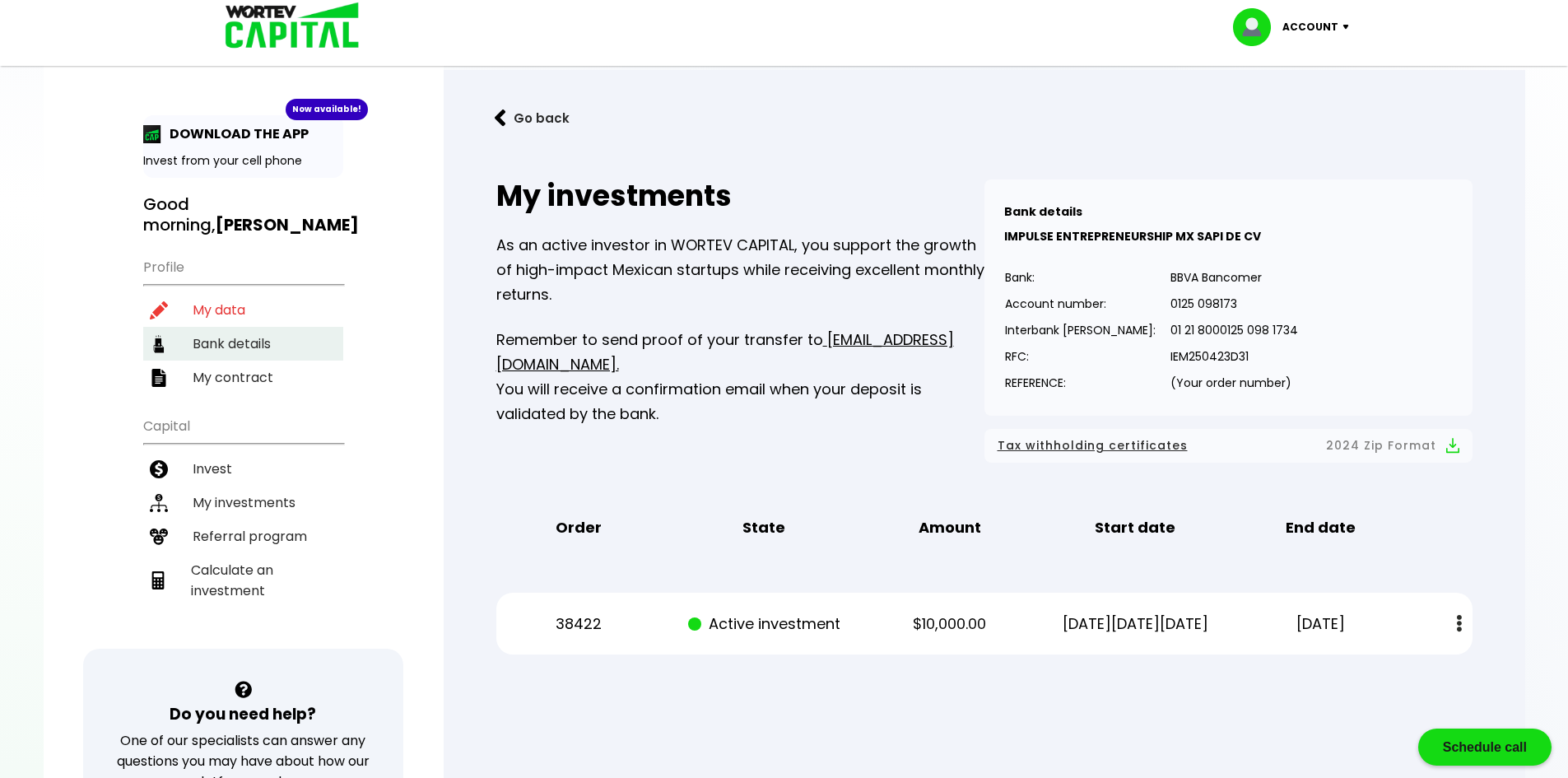
select select "BBVA Bancomer"
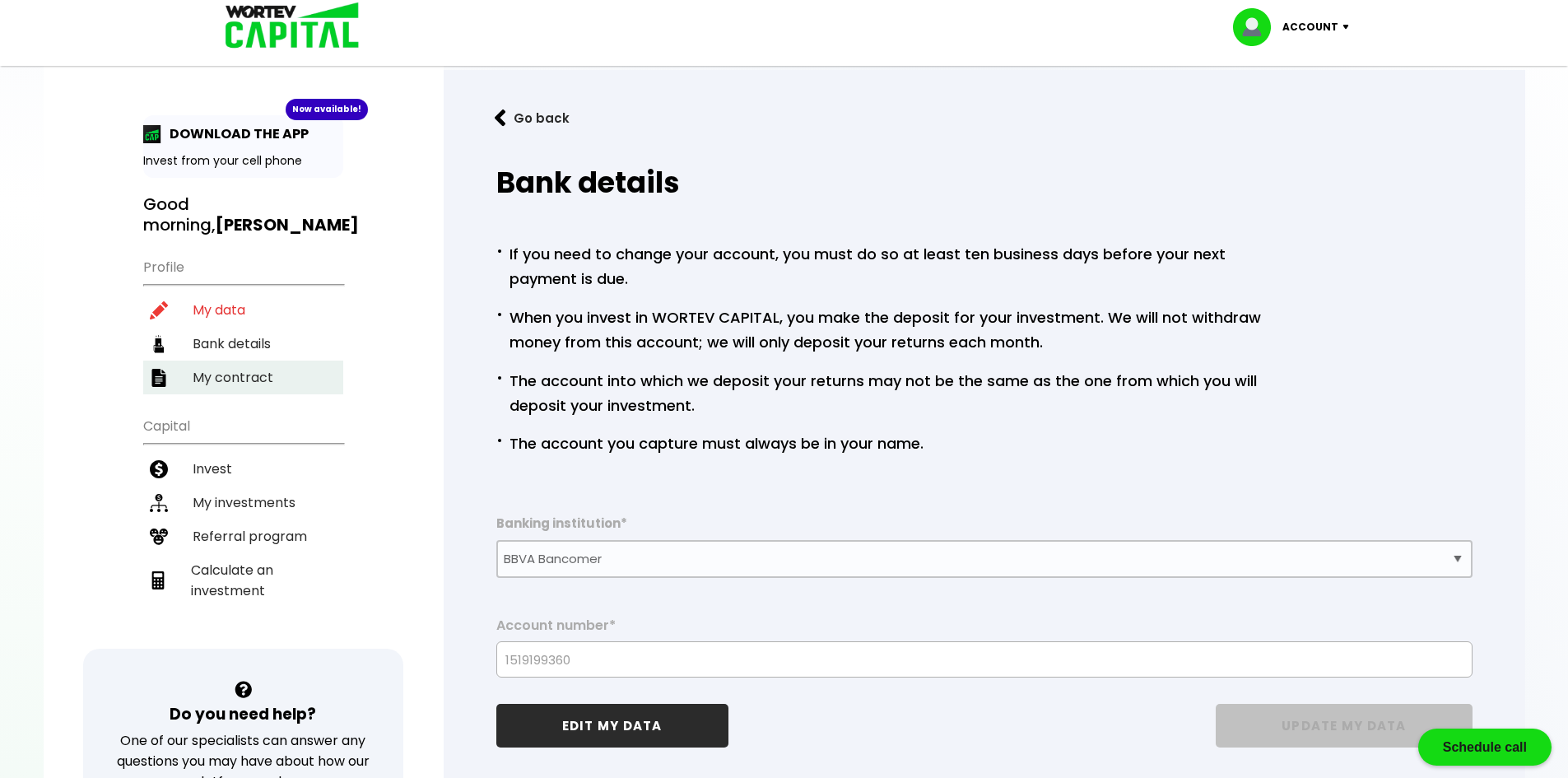
click at [204, 370] on font "My contract" at bounding box center [233, 377] width 80 height 19
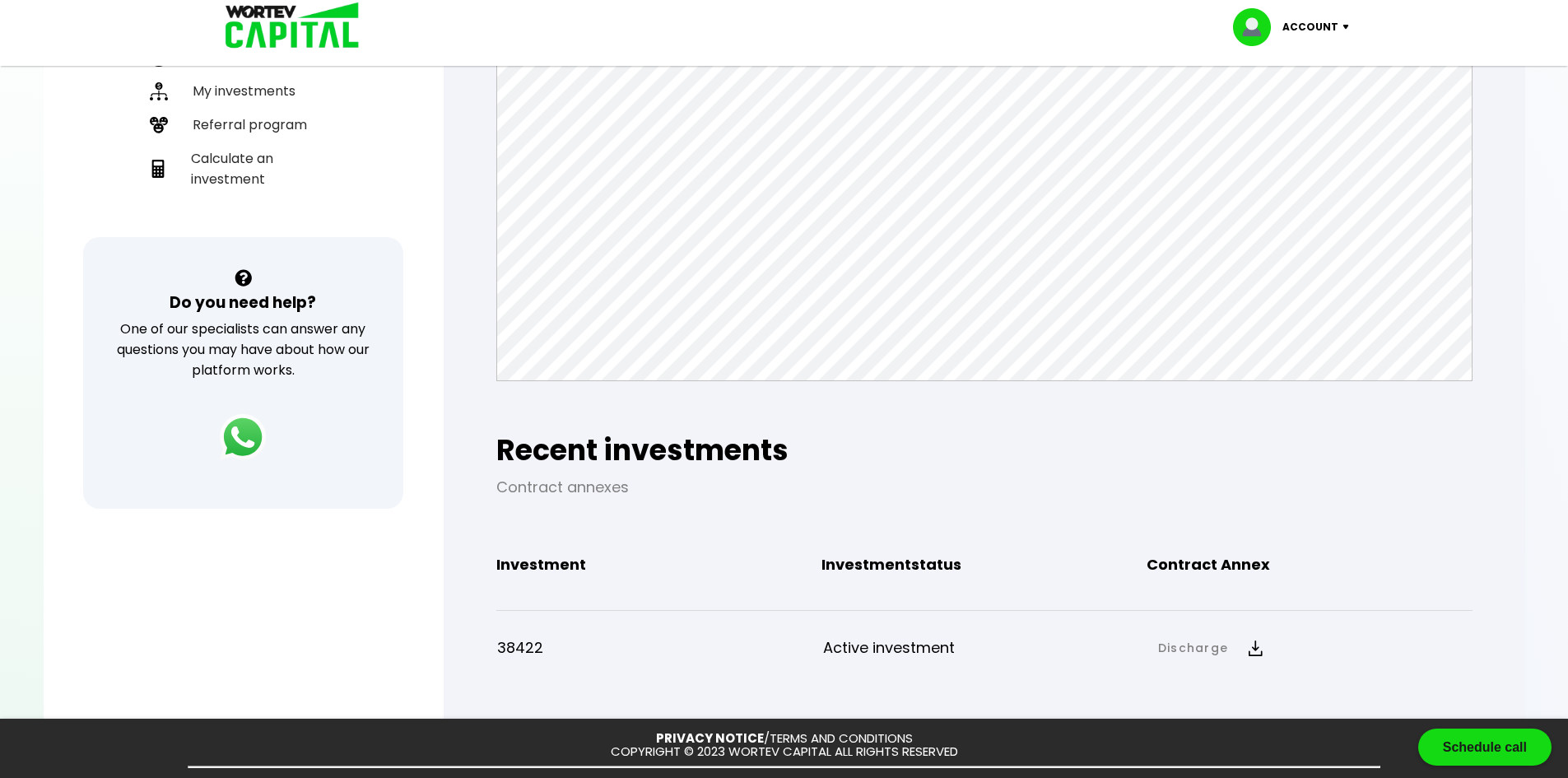
scroll to position [82, 0]
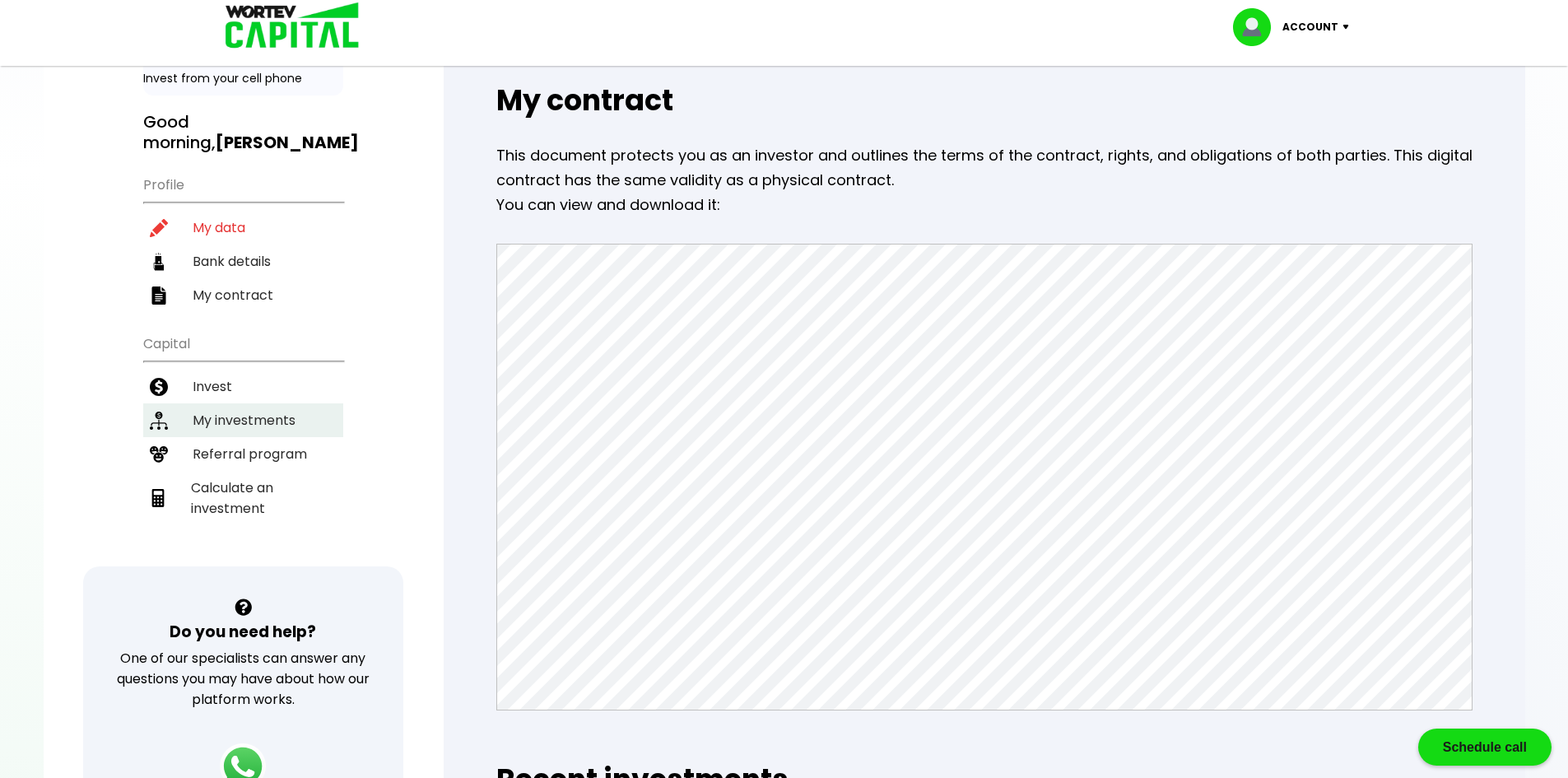
click at [235, 405] on li "My investments" at bounding box center [243, 420] width 200 height 34
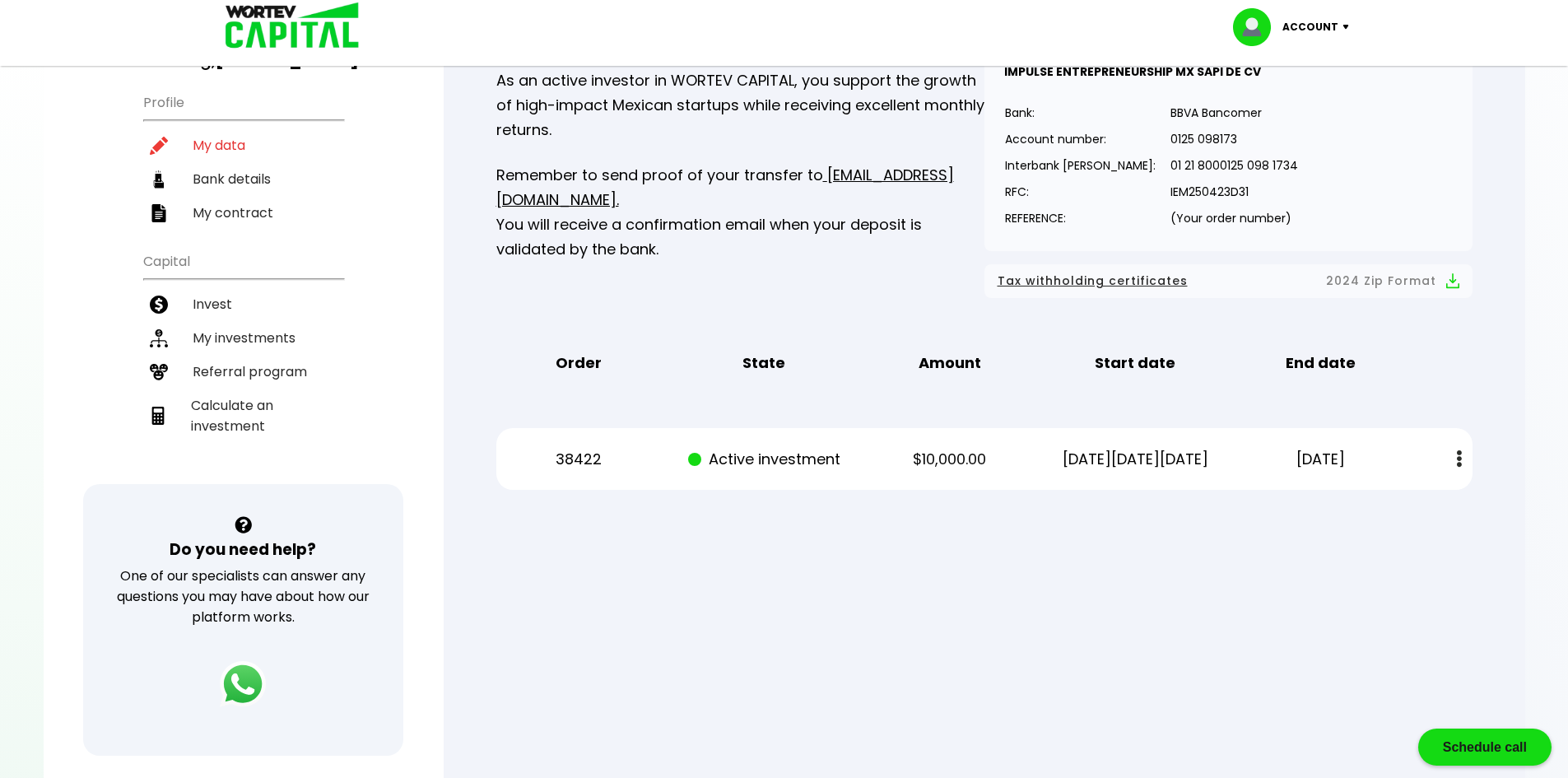
scroll to position [247, 0]
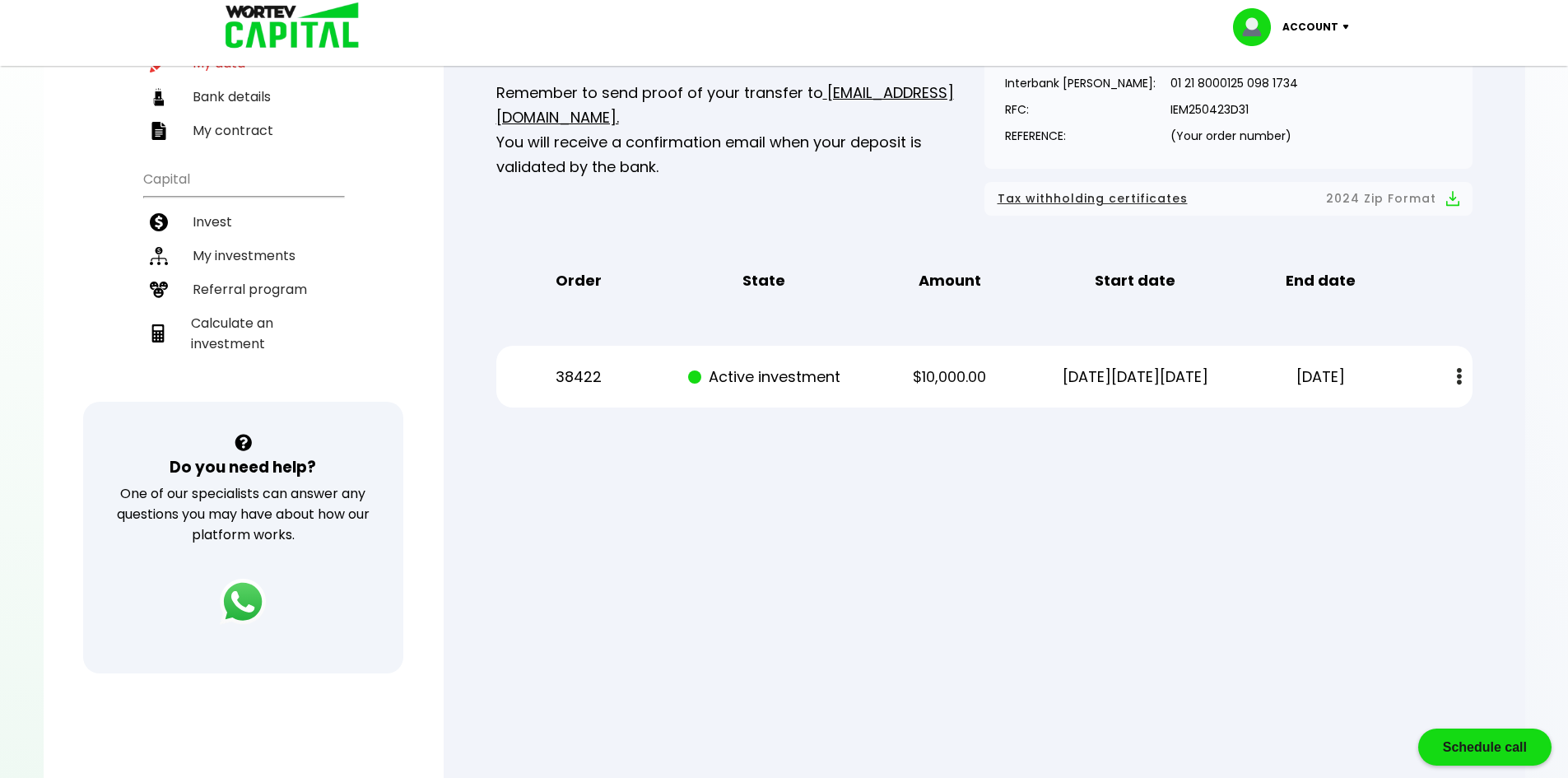
click at [1459, 374] on img at bounding box center [1460, 377] width 5 height 17
click at [1208, 518] on div at bounding box center [784, 389] width 1568 height 778
click at [1120, 512] on div at bounding box center [784, 389] width 1568 height 778
click at [259, 245] on font "My investments" at bounding box center [244, 255] width 102 height 20
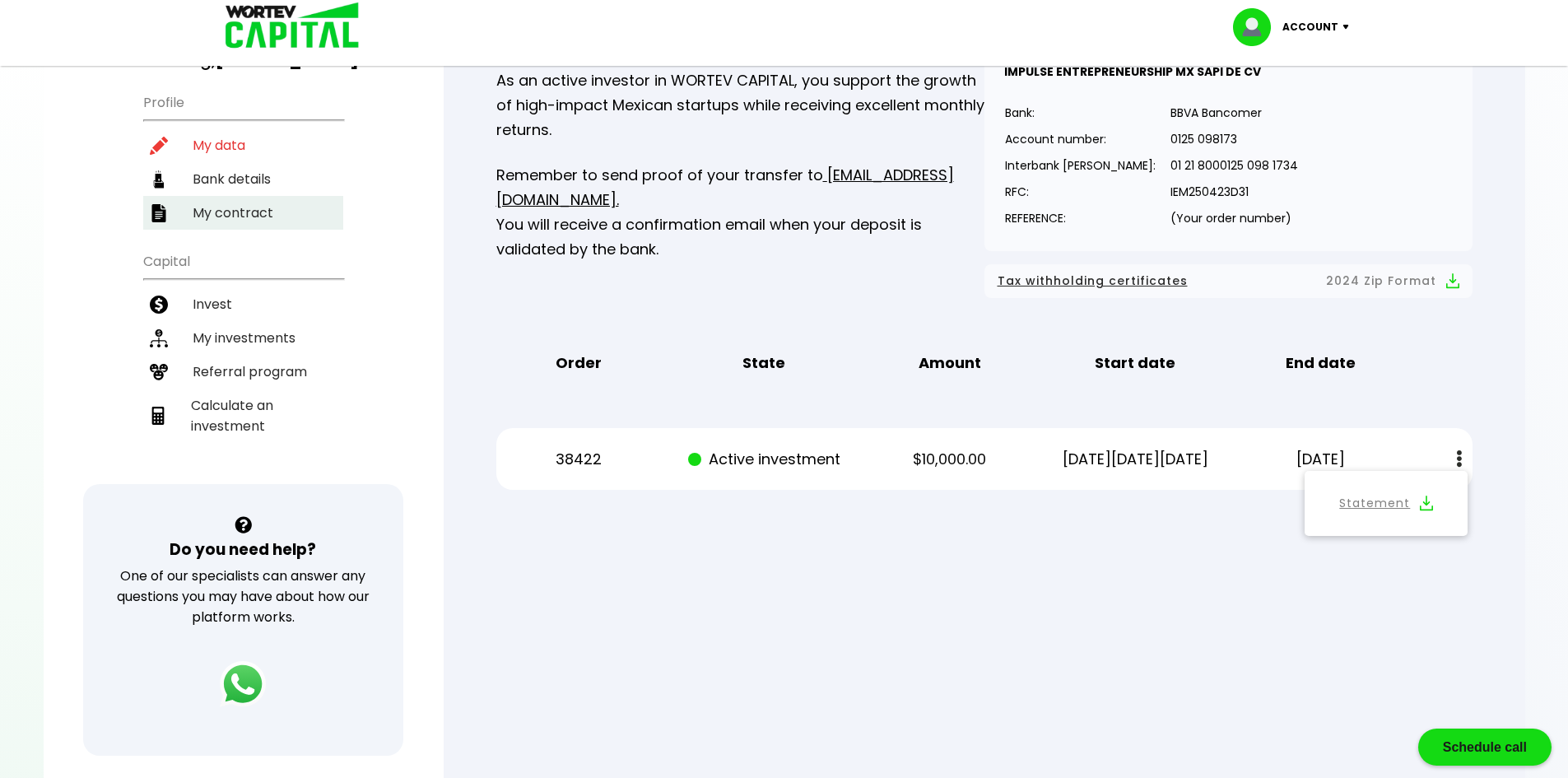
click at [242, 220] on font "My contract" at bounding box center [233, 213] width 80 height 19
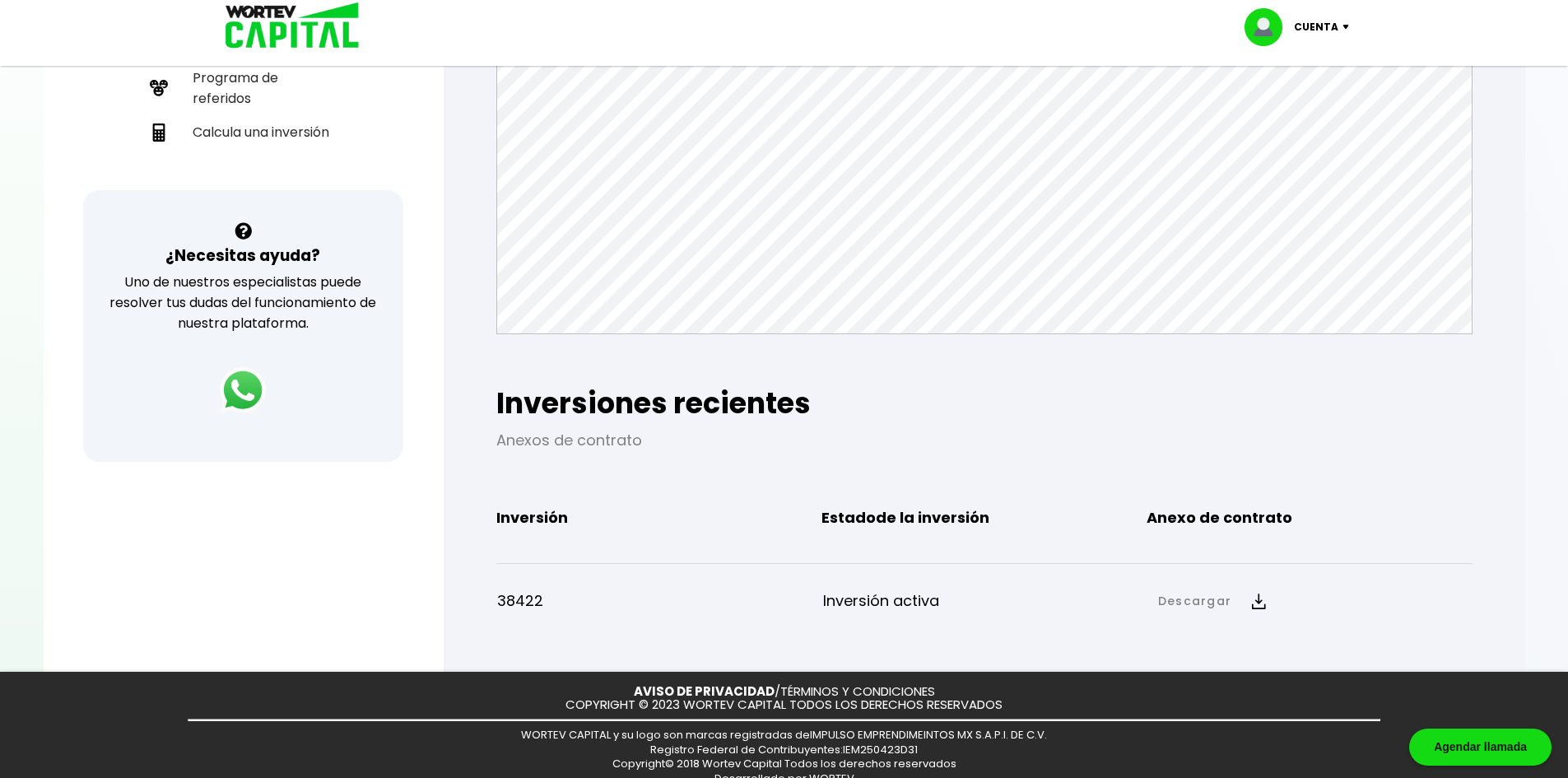
scroll to position [479, 0]
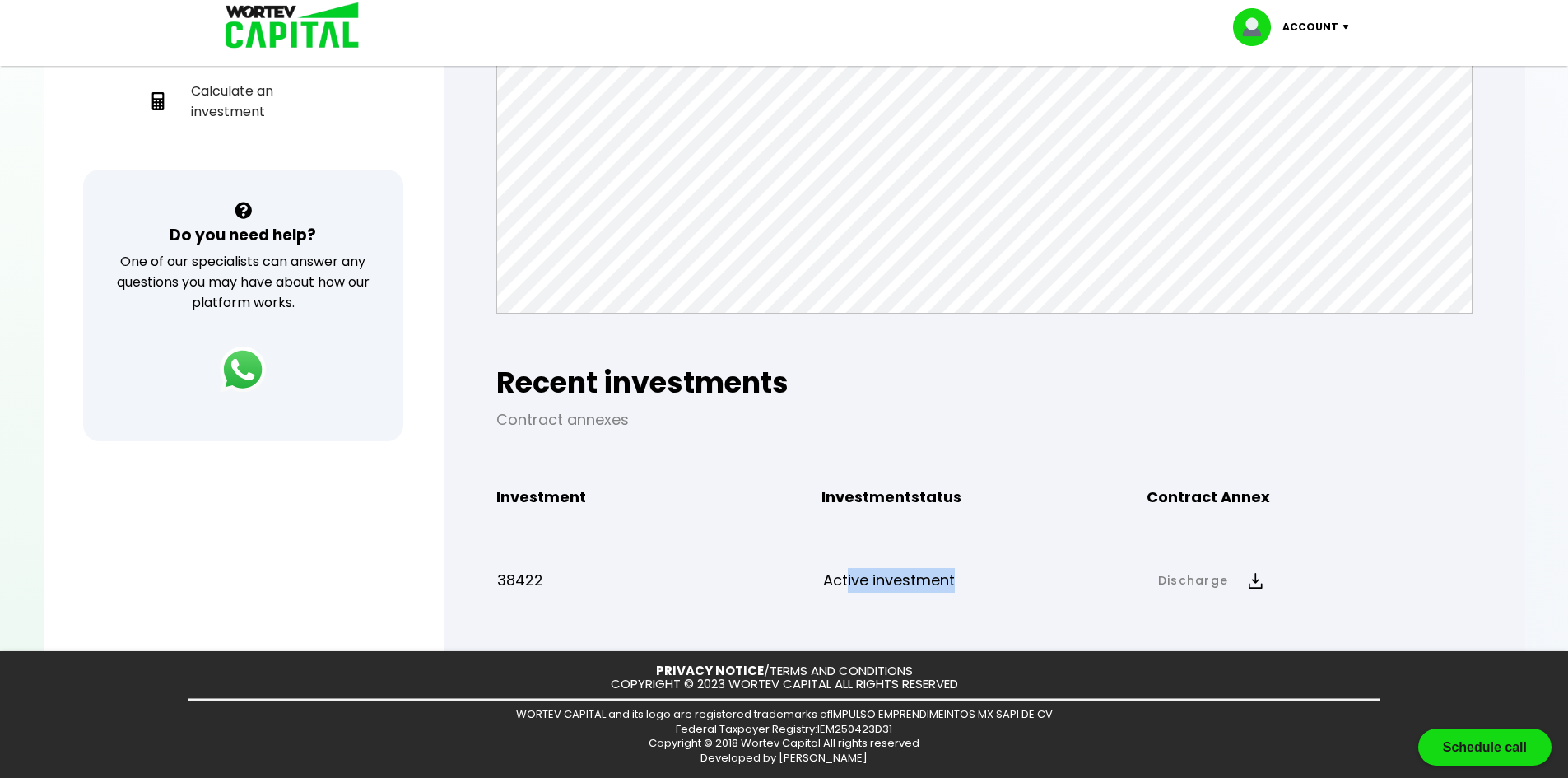
drag, startPoint x: 866, startPoint y: 579, endPoint x: 1003, endPoint y: 571, distance: 137.2
click at [972, 577] on p "Active investment" at bounding box center [986, 580] width 325 height 25
click at [1530, 400] on div at bounding box center [784, 389] width 1568 height 778
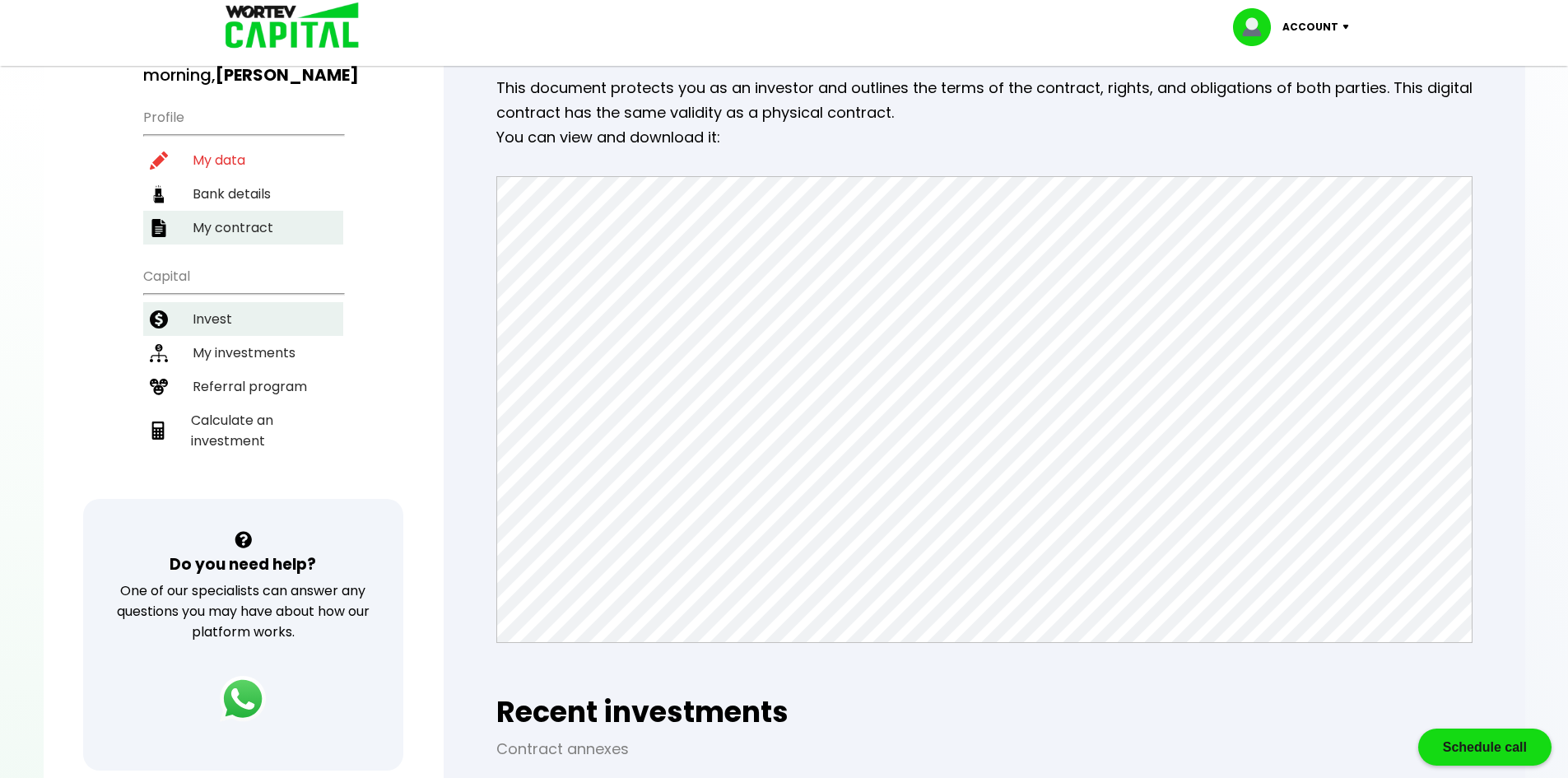
click at [251, 312] on li "Invest" at bounding box center [243, 319] width 200 height 34
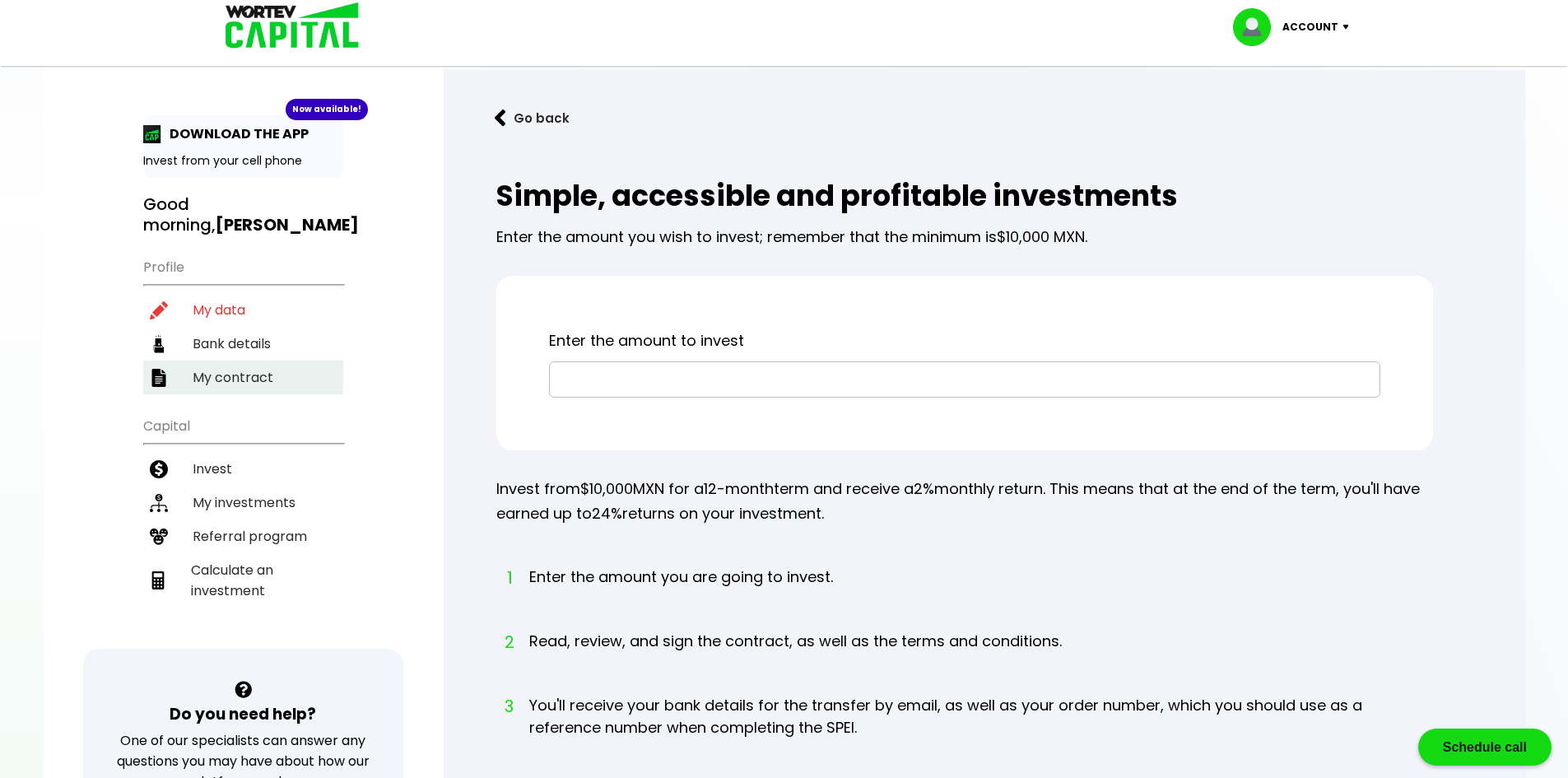
click at [1469, 272] on div "Simple, accessible and profitable investments Enter the amount you wish to inve…" at bounding box center [984, 584] width 1029 height 863
click at [702, 377] on input "text" at bounding box center [964, 379] width 816 height 34
click at [904, 317] on div "Enter the amount to invest" at bounding box center [964, 363] width 937 height 174
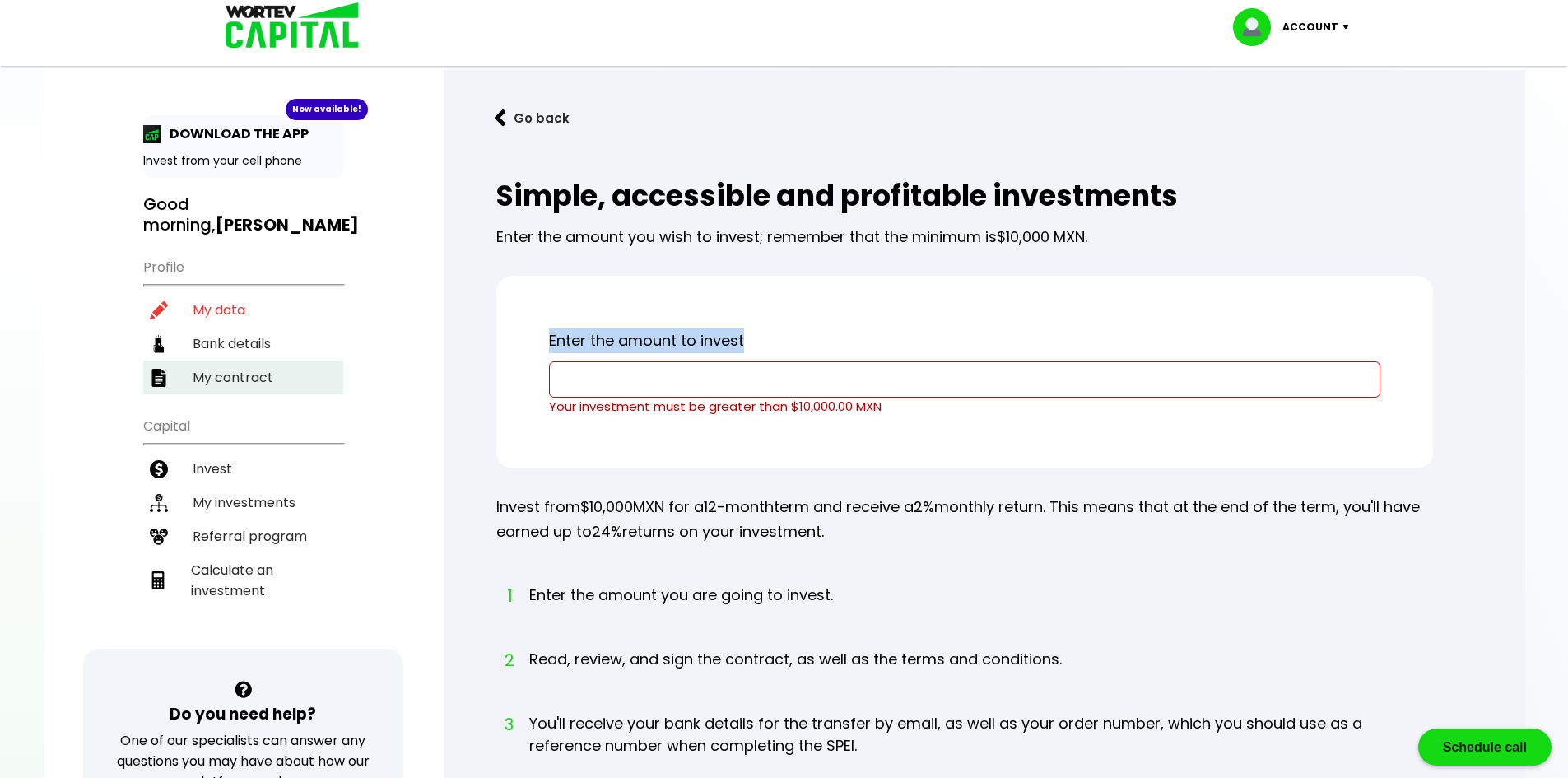
drag, startPoint x: 550, startPoint y: 335, endPoint x: 753, endPoint y: 335, distance: 203.0
click at [753, 335] on p "Enter the amount to invest" at bounding box center [964, 341] width 831 height 25
click at [885, 335] on p "Enter the amount to invest" at bounding box center [964, 341] width 831 height 25
click at [963, 487] on div "Simple, accessible and profitable investments Enter the amount you wish to inve…" at bounding box center [984, 593] width 1029 height 880
drag, startPoint x: 962, startPoint y: 487, endPoint x: 939, endPoint y: 481, distance: 23.8
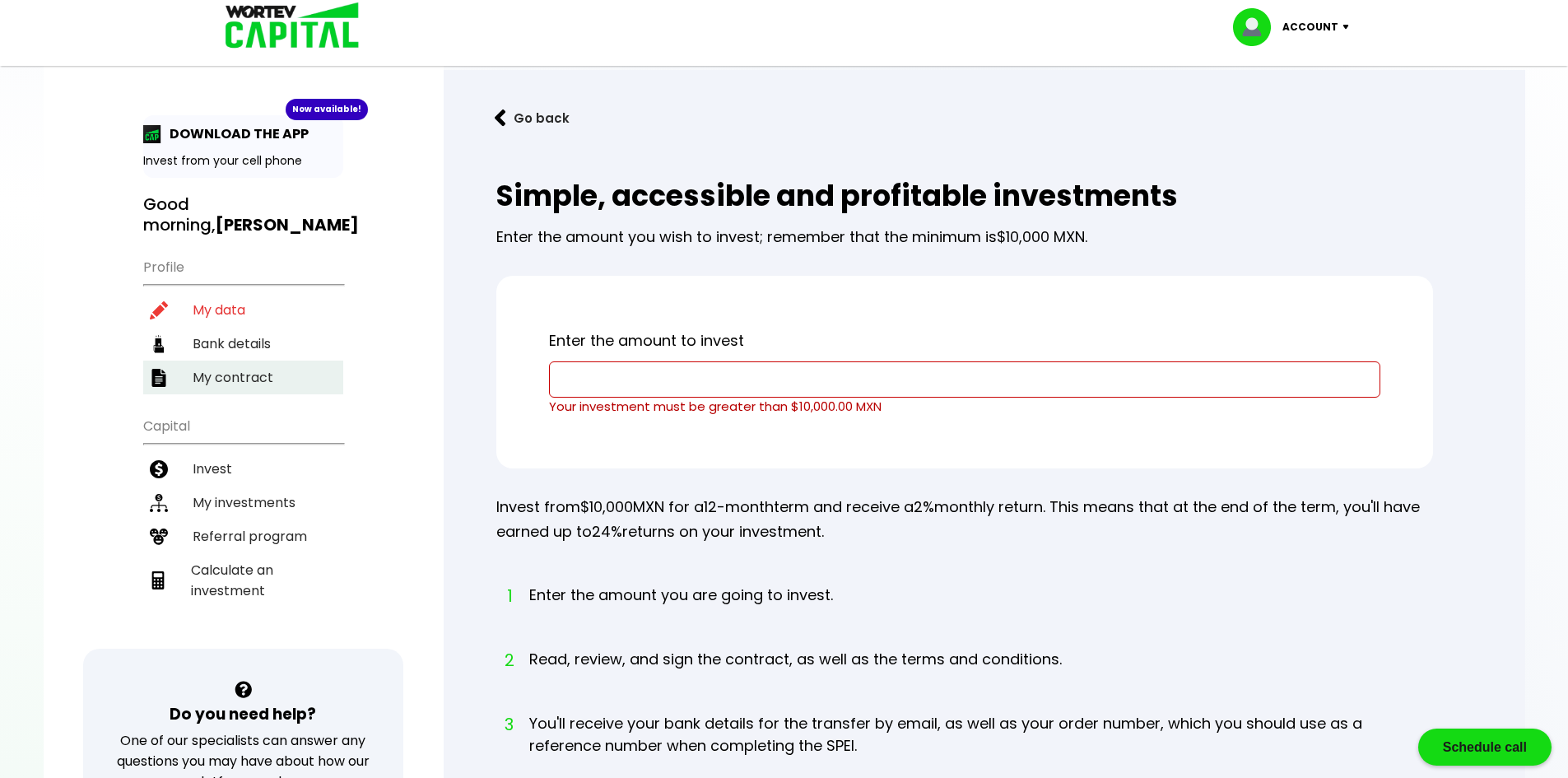
click at [938, 481] on div "Simple, accessible and profitable investments Enter the amount you wish to inve…" at bounding box center [984, 593] width 1029 height 880
click at [873, 374] on input "text" at bounding box center [964, 379] width 816 height 34
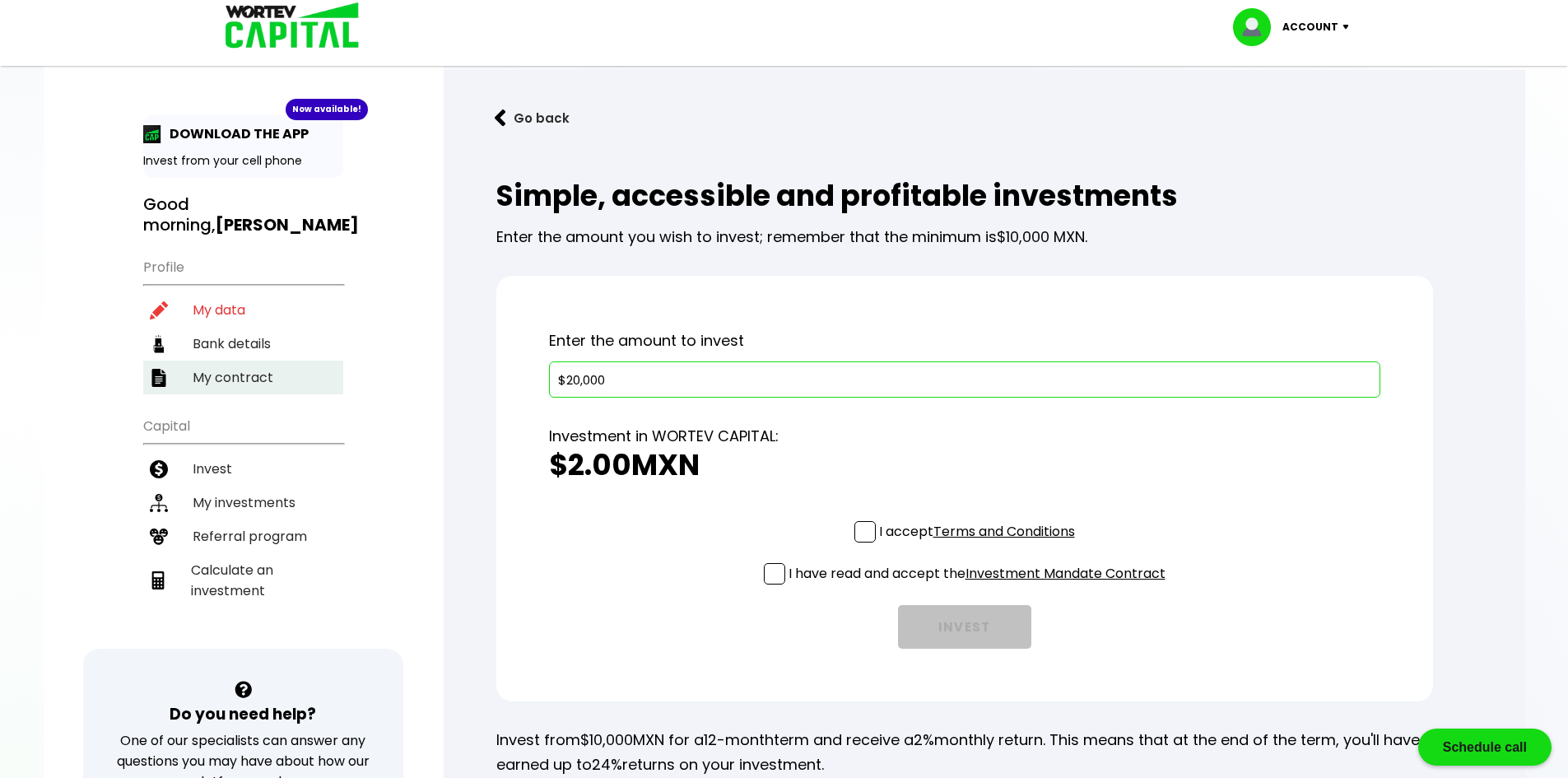
click at [1512, 292] on div "Go back Simple, accessible and profitable investments Enter the amount you wish…" at bounding box center [984, 681] width 1081 height 1223
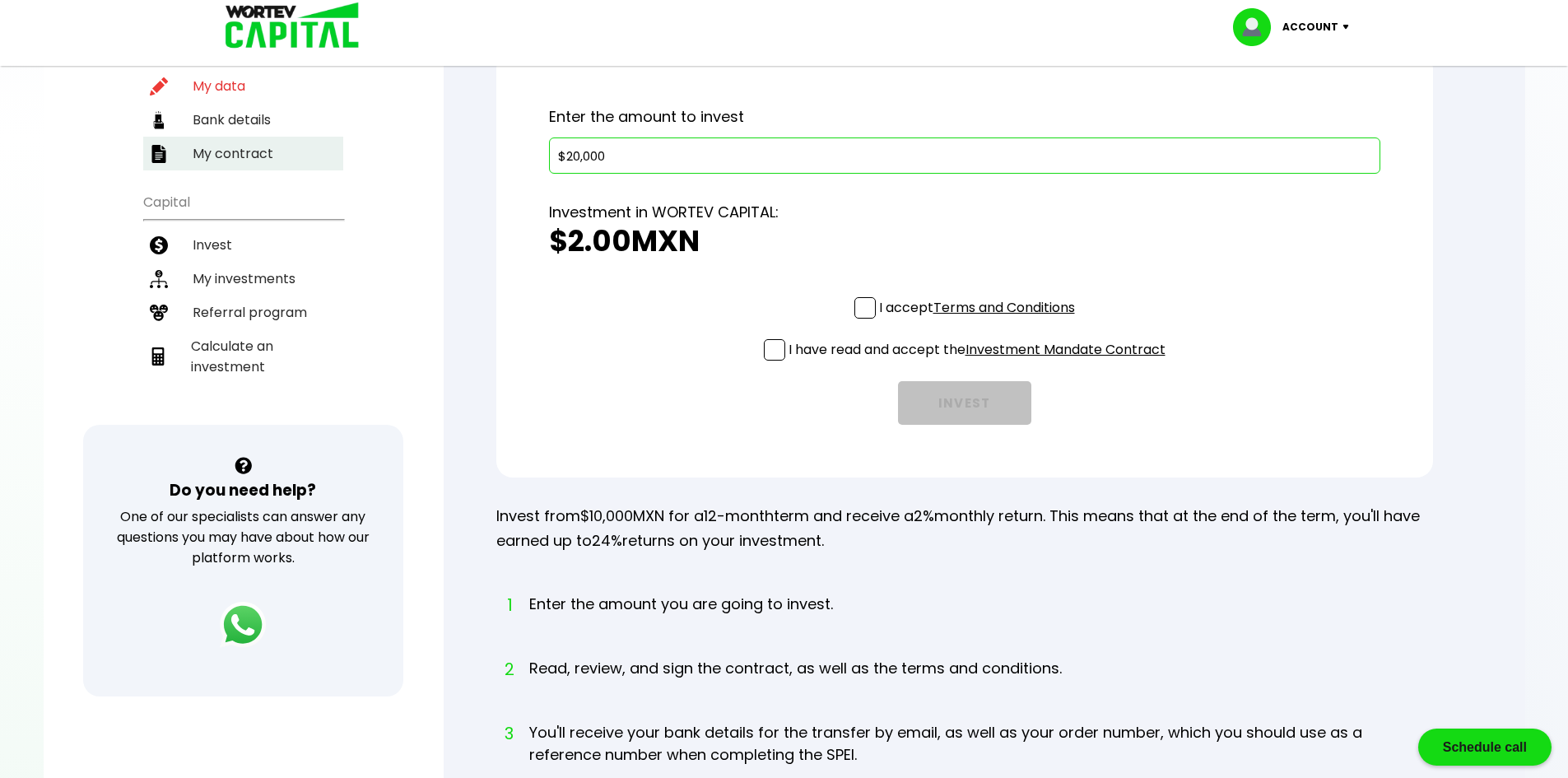
scroll to position [194, 0]
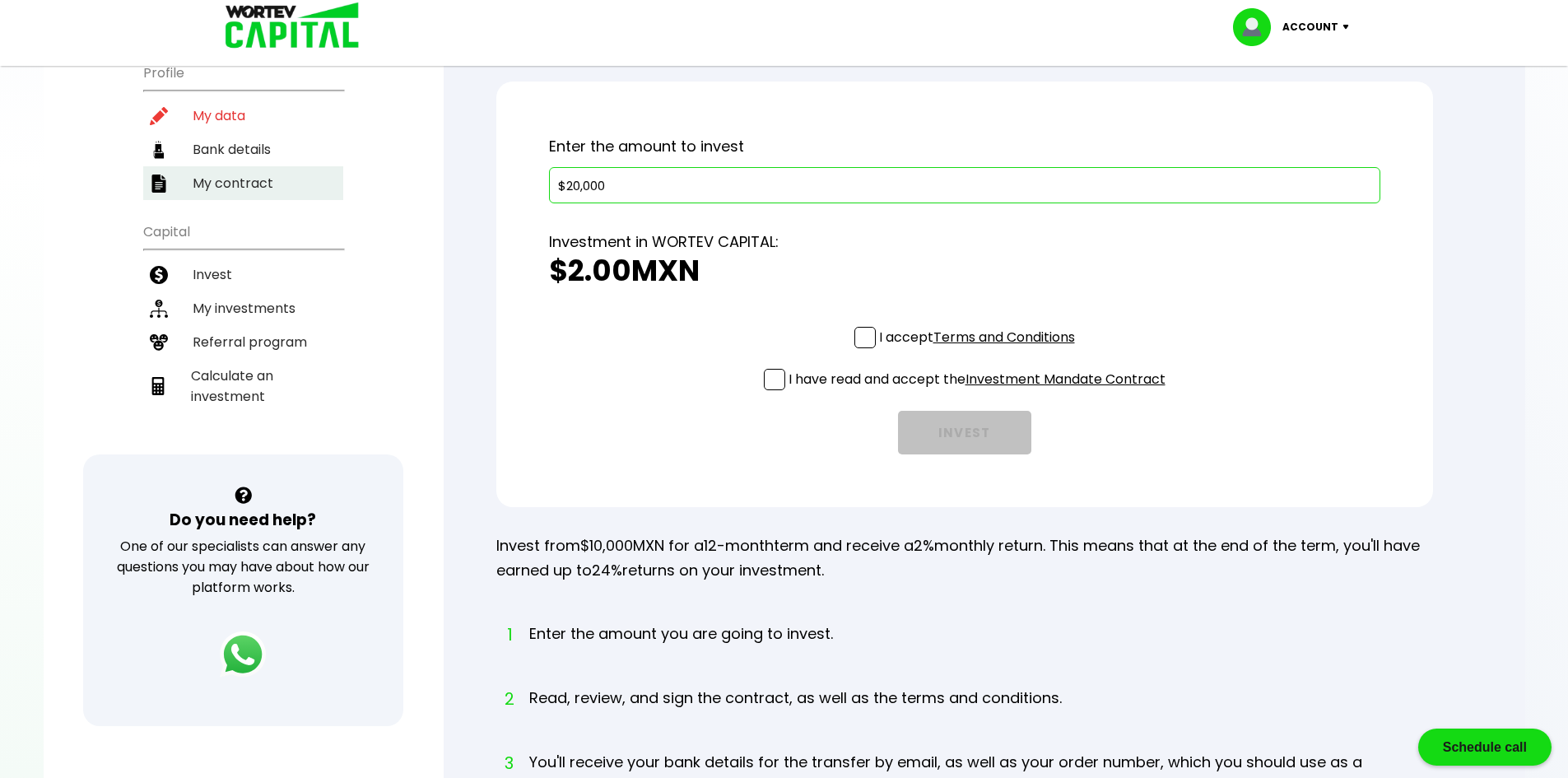
click at [861, 338] on span at bounding box center [864, 337] width 21 height 21
click at [980, 350] on input "I accept Terms and Conditions" at bounding box center [980, 350] width 0 height 0
click at [773, 379] on span at bounding box center [774, 379] width 21 height 21
click at [980, 392] on input "I have read and accept the Investment Mandate Contract" at bounding box center [980, 392] width 0 height 0
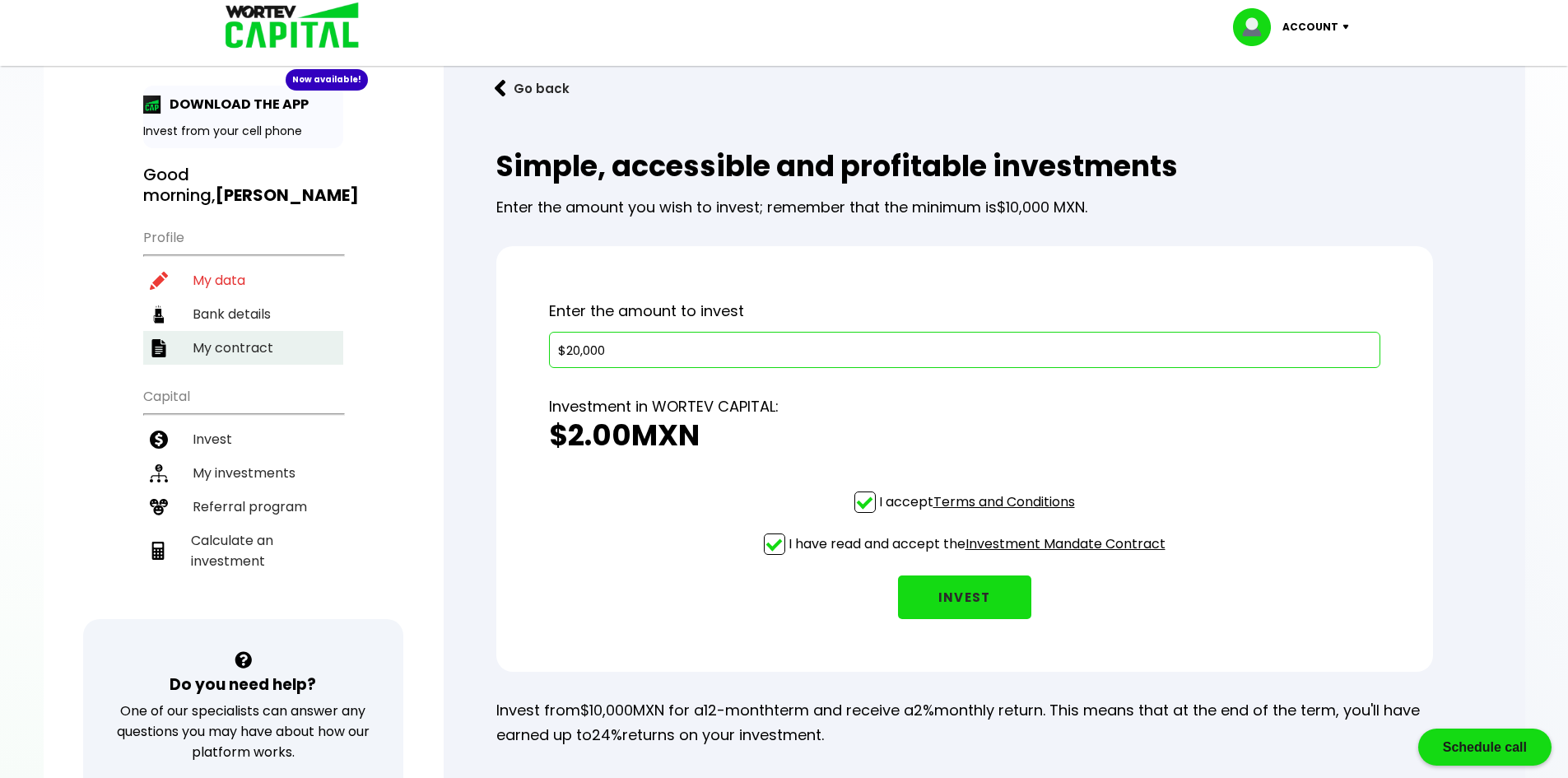
click at [828, 347] on input "$20,000" at bounding box center [964, 349] width 816 height 34
drag, startPoint x: 662, startPoint y: 337, endPoint x: 548, endPoint y: 335, distance: 114.0
click at [549, 336] on div "$20,000" at bounding box center [964, 349] width 831 height 36
type input "$20,000"
click at [809, 431] on h2 "$2.00 MXN" at bounding box center [964, 436] width 831 height 33
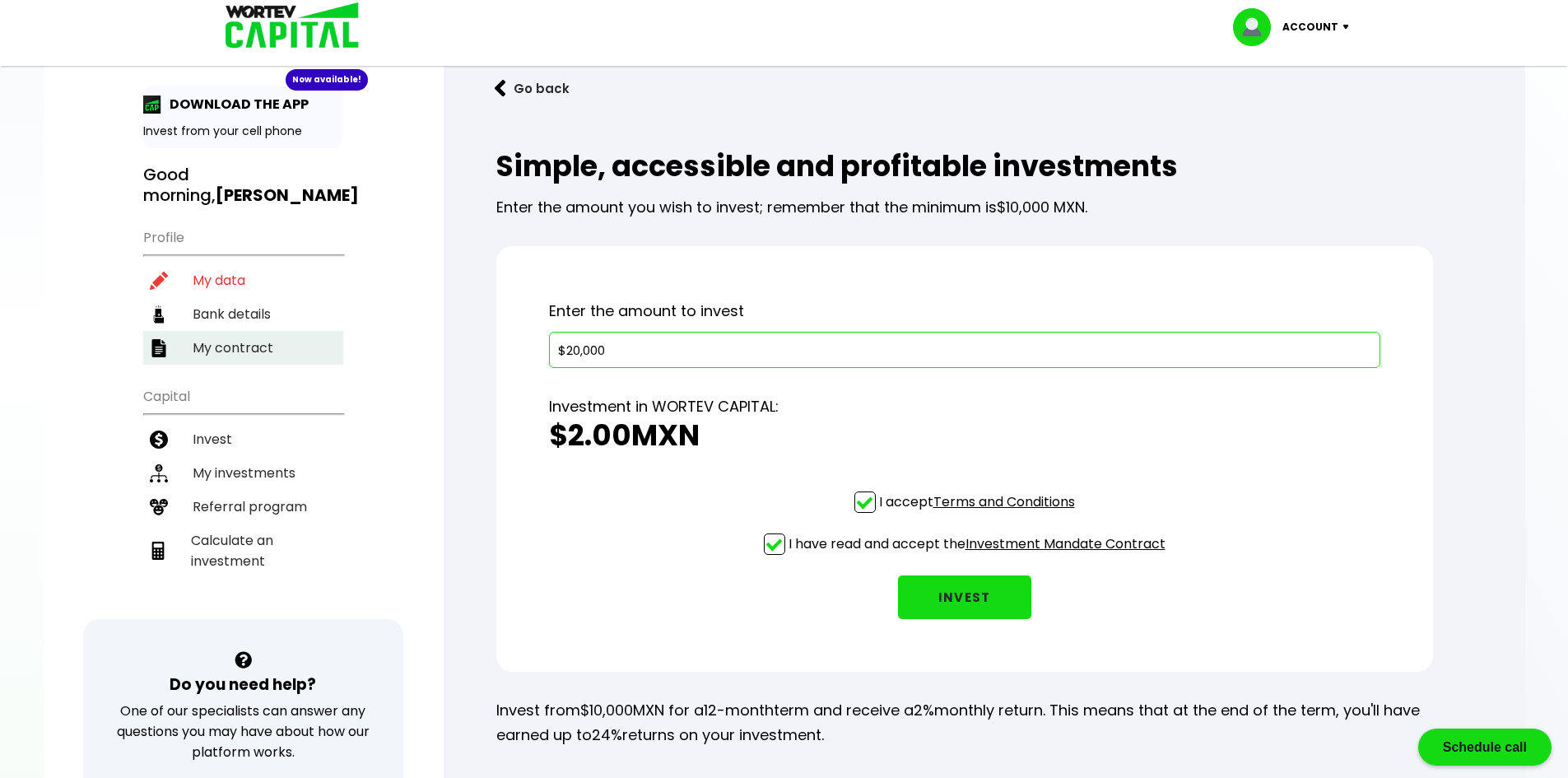
click at [822, 335] on input "$20,000" at bounding box center [964, 349] width 816 height 34
drag, startPoint x: 611, startPoint y: 341, endPoint x: 461, endPoint y: 339, distance: 150.0
click at [461, 339] on div "Go back Simple, accessible and profitable investments Enter the amount you wish…" at bounding box center [984, 652] width 1081 height 1223
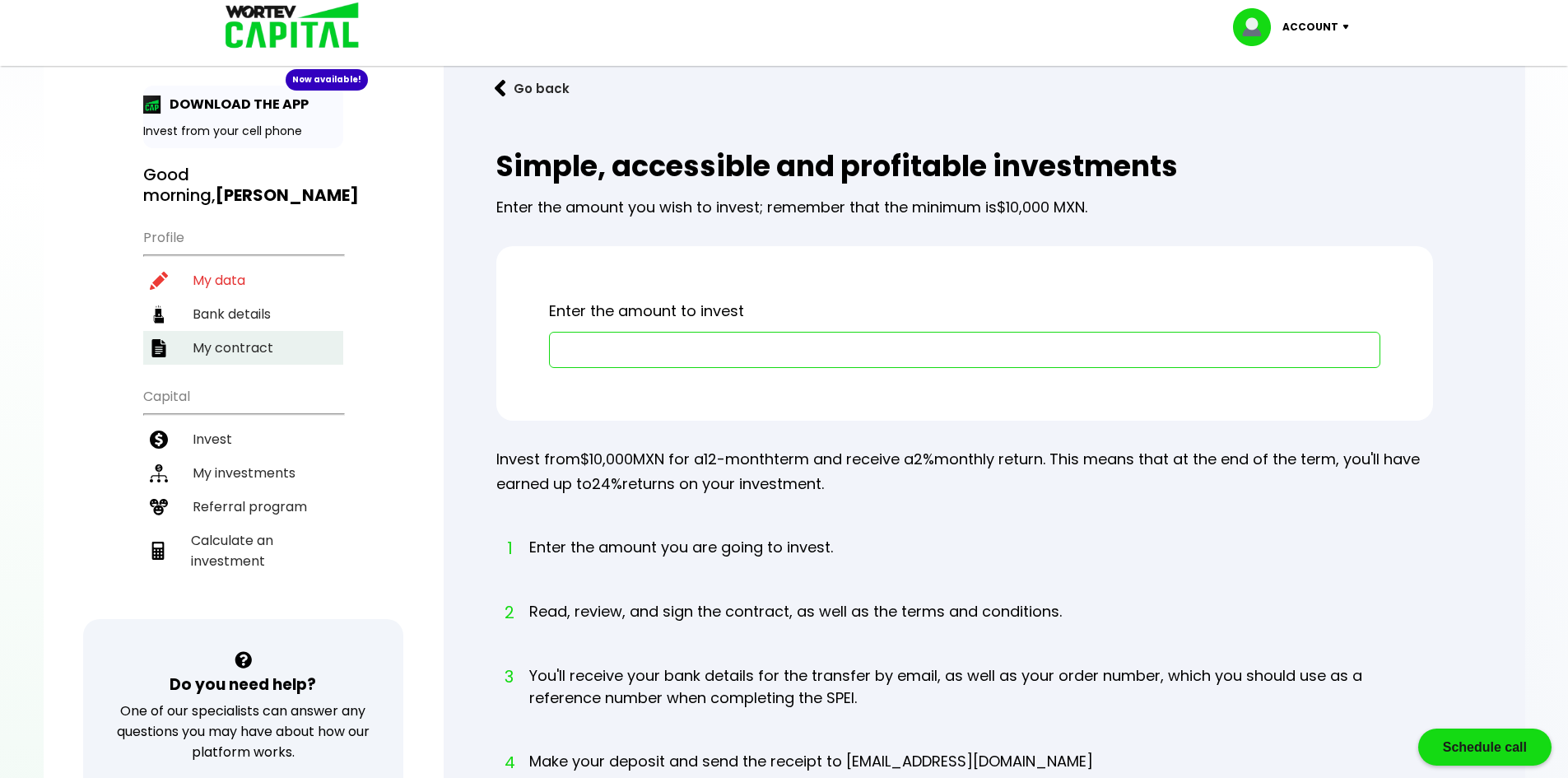
type input "$0"
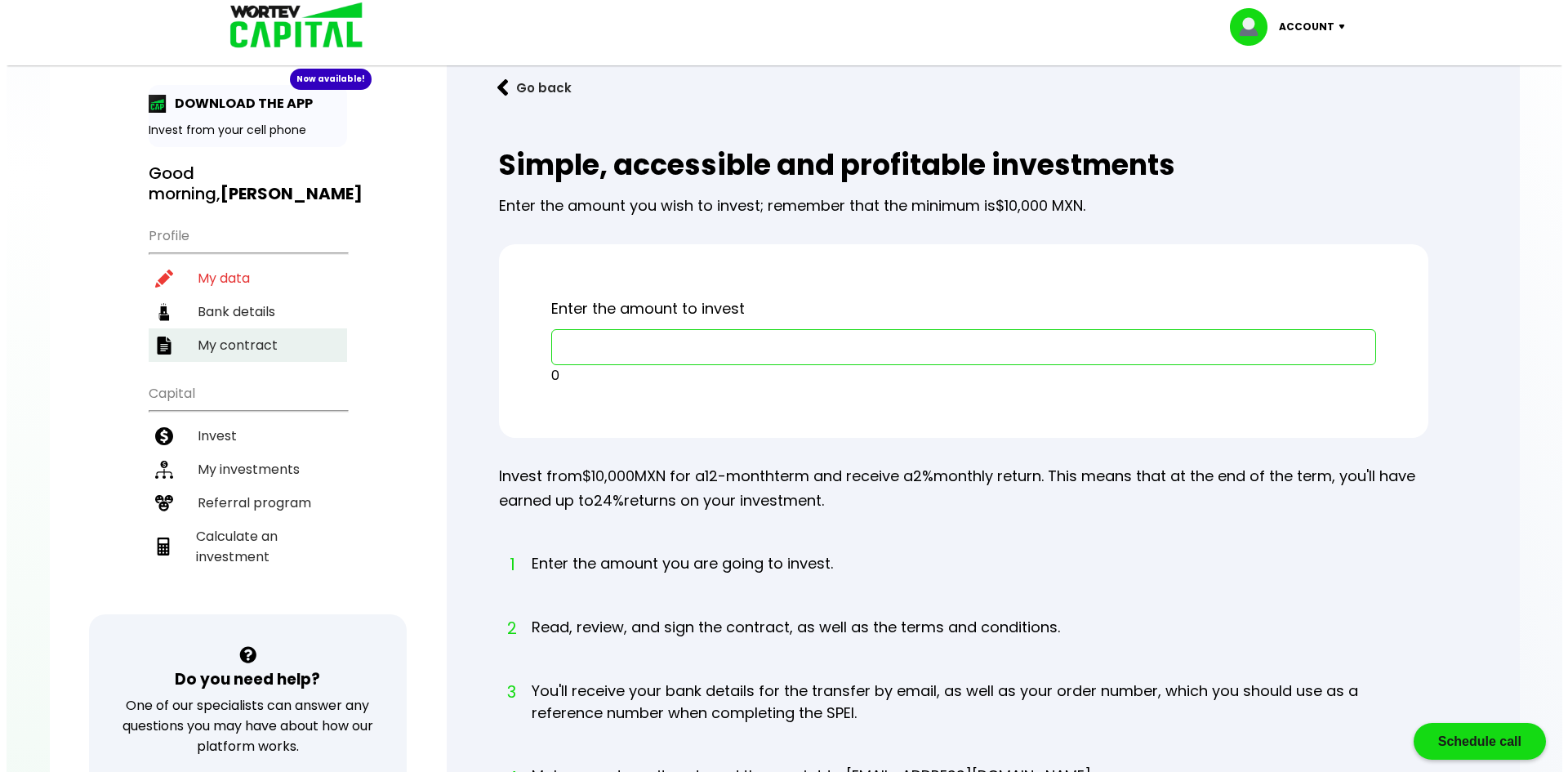
scroll to position [0, 0]
